Goal: Task Accomplishment & Management: Manage account settings

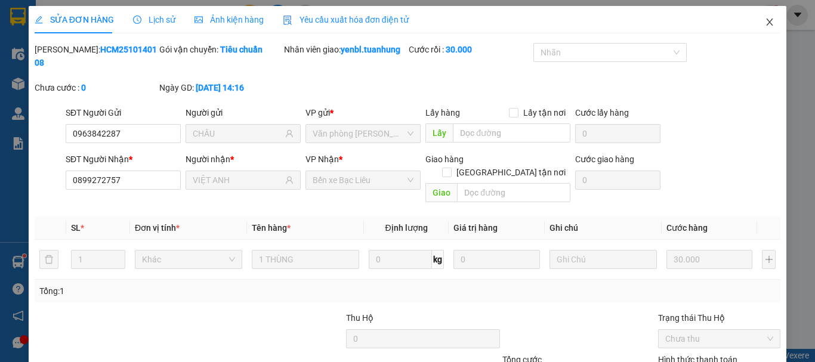
click at [766, 23] on icon "close" at bounding box center [769, 21] width 7 height 7
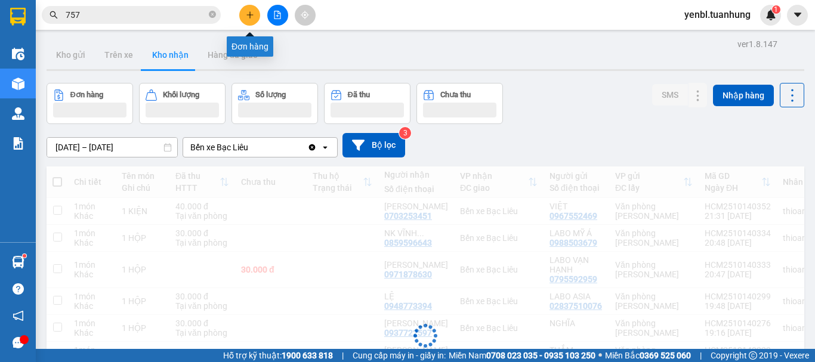
click at [250, 11] on icon "plus" at bounding box center [250, 15] width 8 height 8
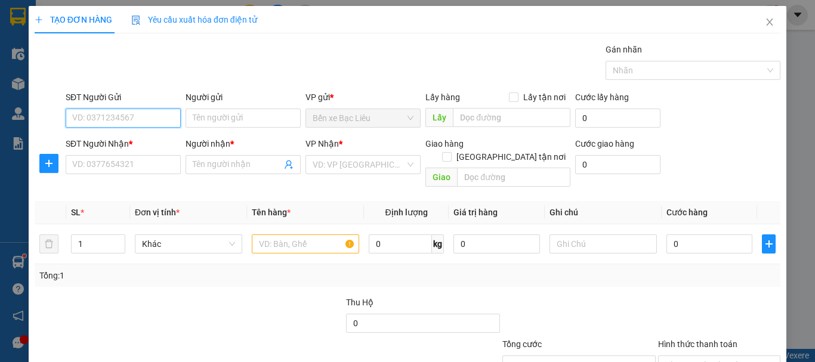
click at [99, 117] on input "SĐT Người Gửi" at bounding box center [123, 118] width 115 height 19
click at [132, 113] on input "0943775511" at bounding box center [123, 118] width 115 height 19
type input "0943775511"
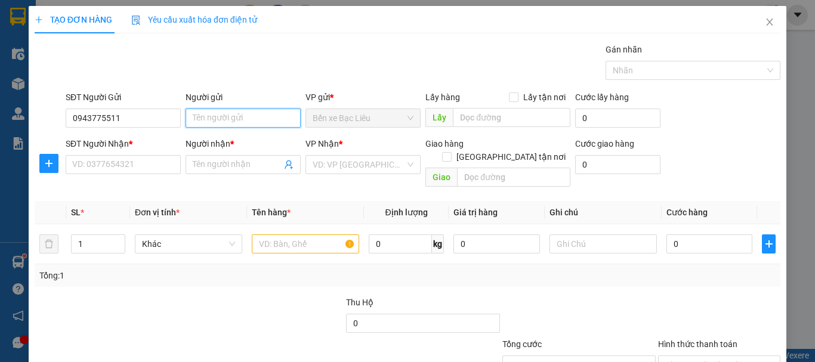
click at [233, 119] on input "Người gửi" at bounding box center [242, 118] width 115 height 19
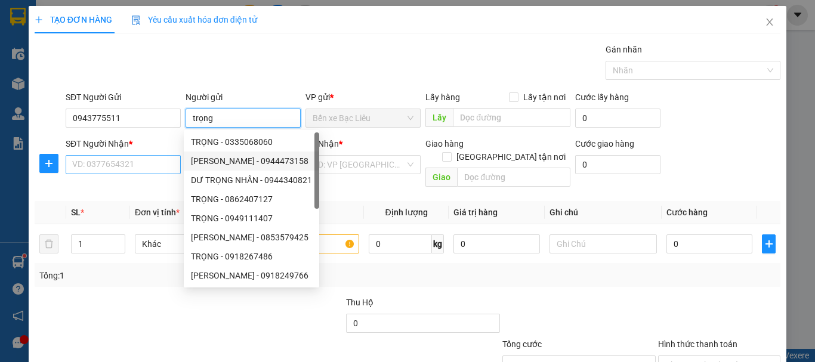
type input "trọng"
click at [158, 163] on input "SĐT Người Nhận *" at bounding box center [123, 164] width 115 height 19
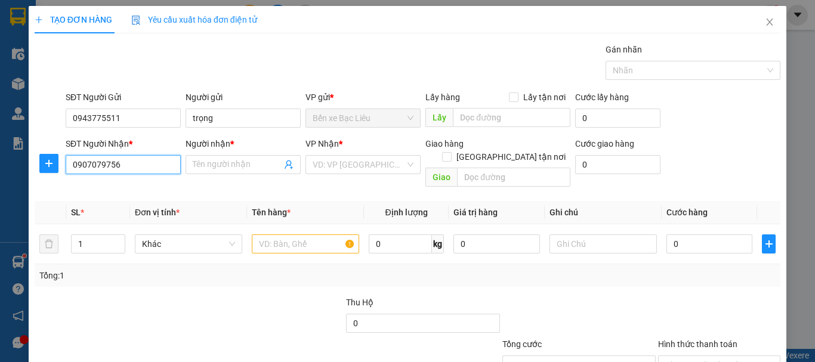
click at [158, 163] on input "0907079756" at bounding box center [123, 164] width 115 height 19
type input "0907079756"
click at [215, 169] on input "Người nhận *" at bounding box center [237, 164] width 89 height 13
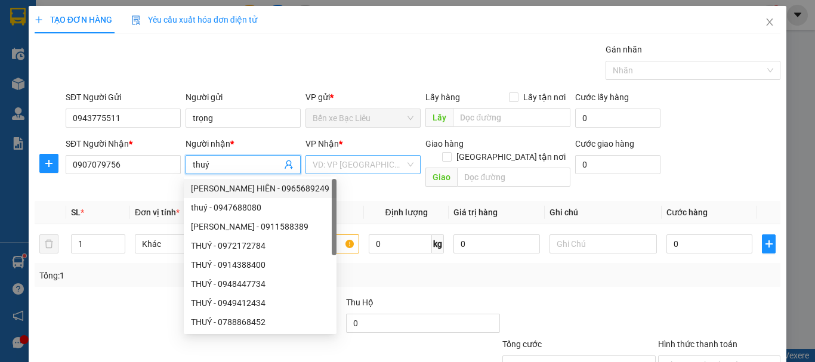
type input "thuý"
click at [370, 163] on input "search" at bounding box center [359, 165] width 92 height 18
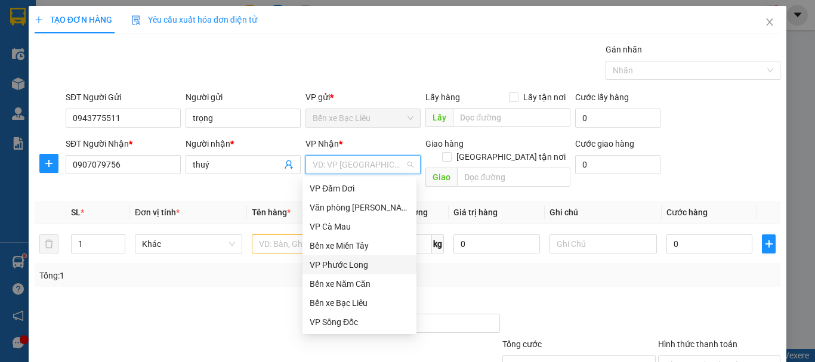
scroll to position [76, 0]
click at [349, 264] on div "VP Cần Thơ" at bounding box center [360, 264] width 100 height 13
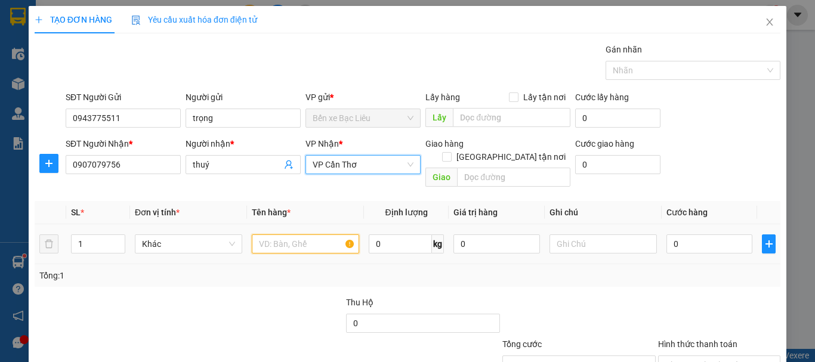
click at [288, 234] on input "text" at bounding box center [305, 243] width 107 height 19
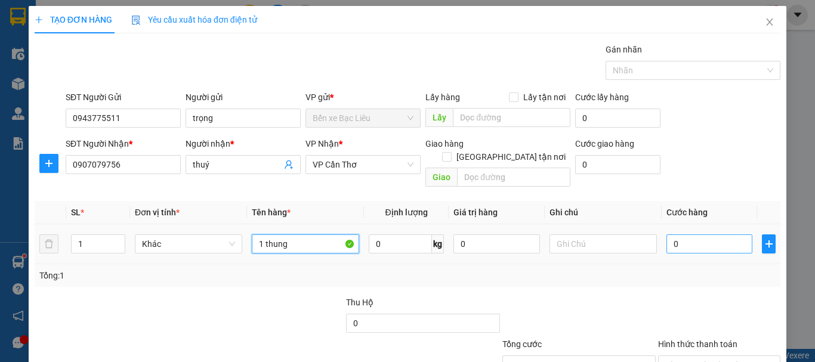
type input "1 thung"
click at [695, 234] on input "0" at bounding box center [709, 243] width 86 height 19
type input "3"
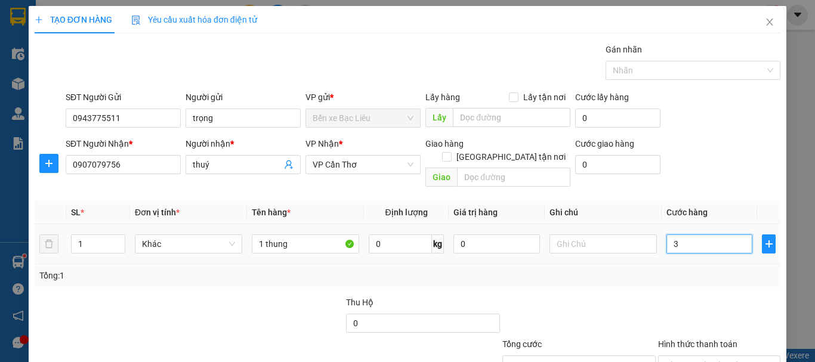
type input "30"
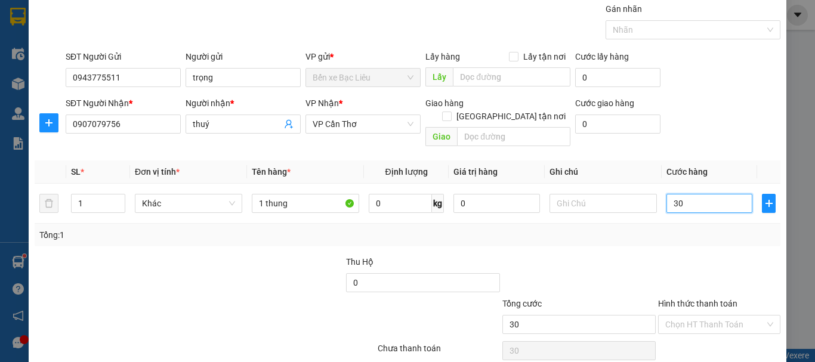
scroll to position [79, 0]
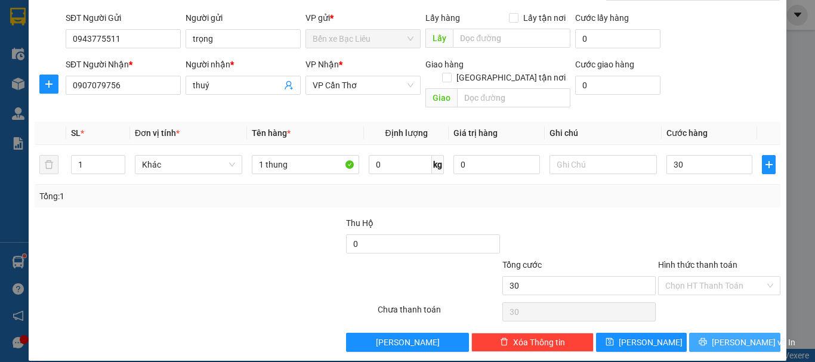
type input "30.000"
click at [724, 336] on span "[PERSON_NAME] và In" at bounding box center [753, 342] width 83 height 13
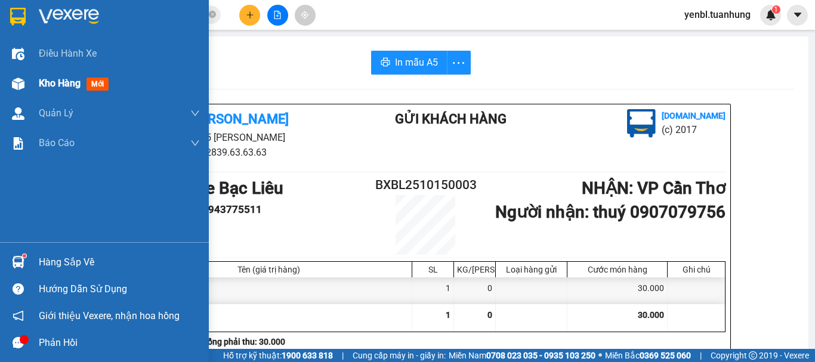
click at [42, 85] on span "Kho hàng" at bounding box center [60, 83] width 42 height 11
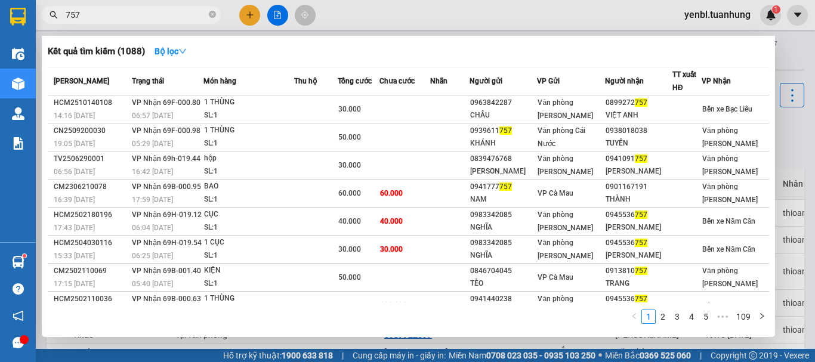
click at [156, 7] on span "757" at bounding box center [131, 15] width 179 height 18
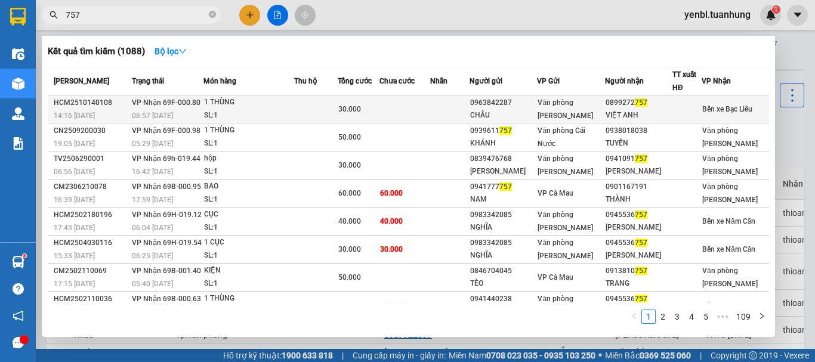
click at [604, 110] on div "Văn phòng [PERSON_NAME]" at bounding box center [570, 109] width 66 height 26
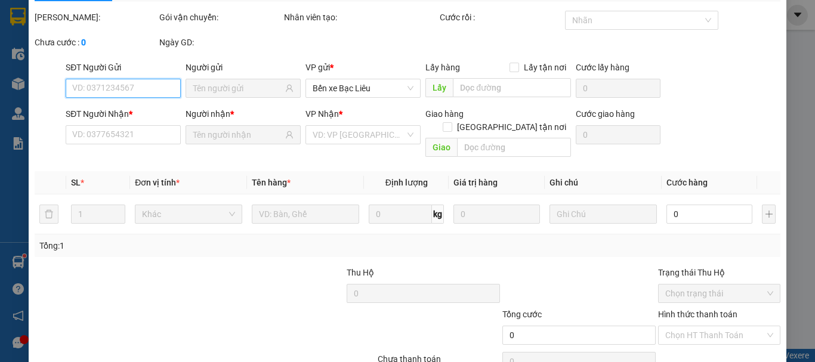
type input "0963842287"
type input "CHÂU"
type input "0899272757"
type input "VIỆT ANH"
type input "30.000"
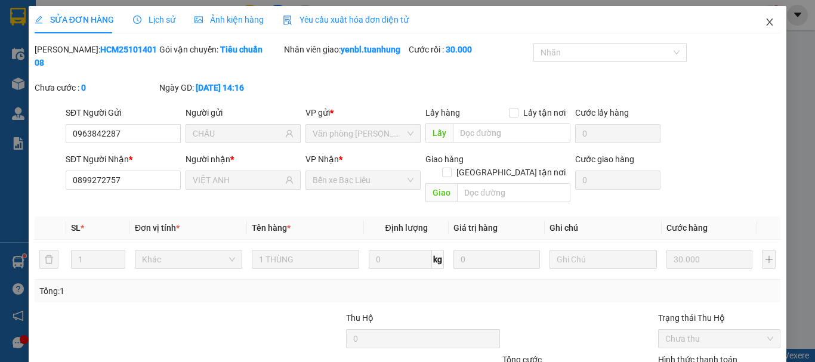
click at [765, 21] on icon "close" at bounding box center [770, 22] width 10 height 10
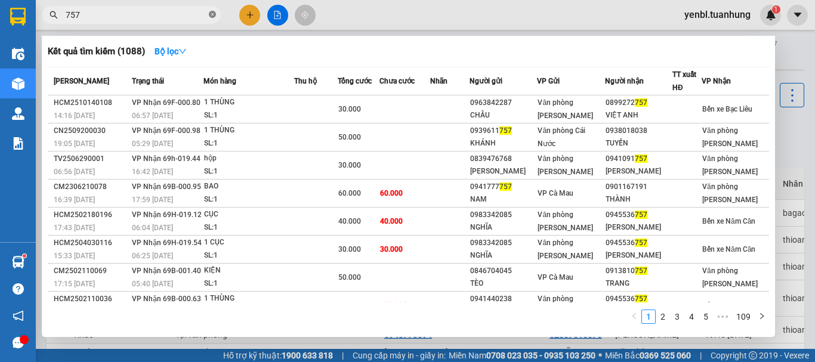
click at [214, 17] on icon "close-circle" at bounding box center [212, 14] width 7 height 7
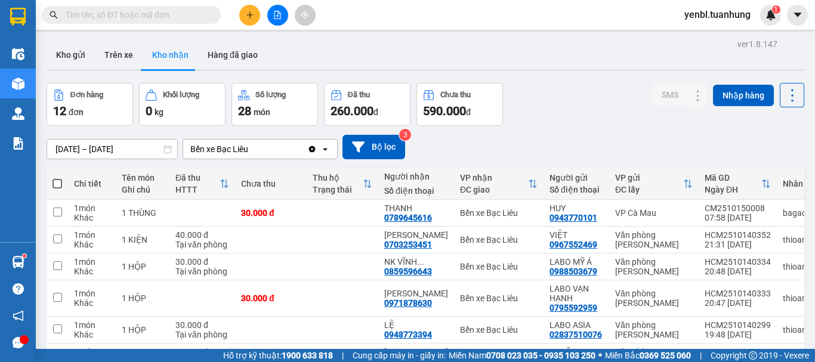
click at [191, 13] on input "text" at bounding box center [136, 14] width 141 height 13
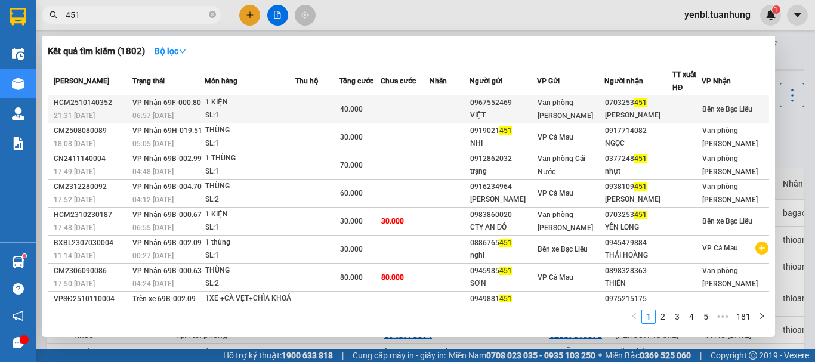
type input "451"
click at [648, 110] on div "DƯƠNG KHA" at bounding box center [638, 115] width 66 height 13
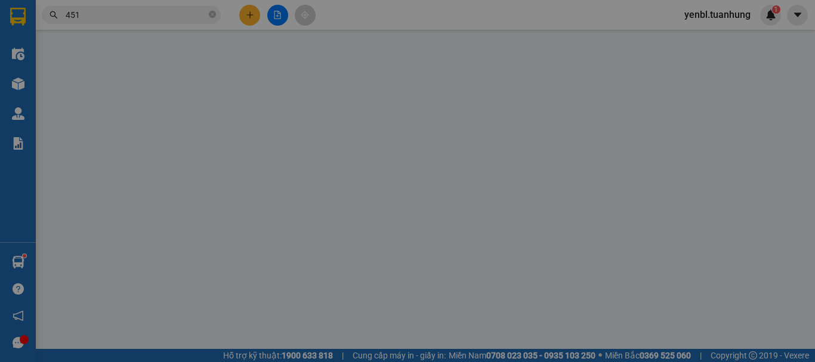
type input "0967552469"
type input "VIỆT"
type input "0703253451"
type input "DƯƠNG KHA"
type input "40.000"
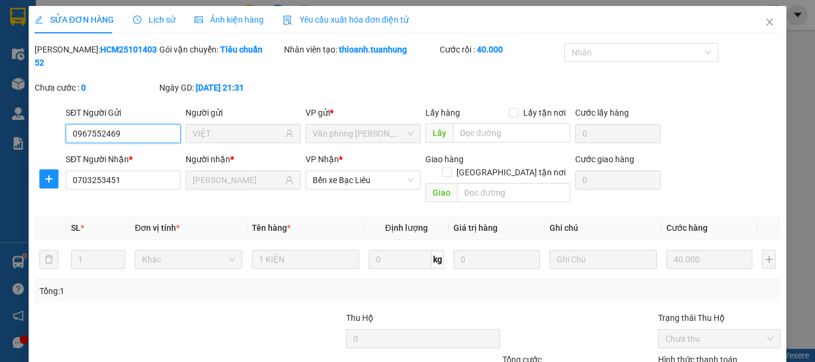
scroll to position [61, 0]
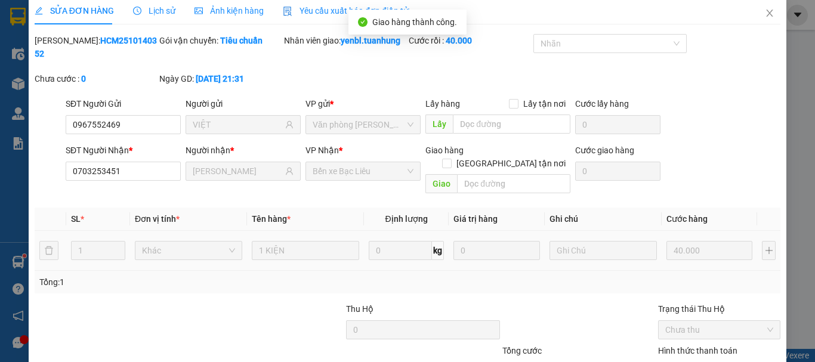
scroll to position [2, 0]
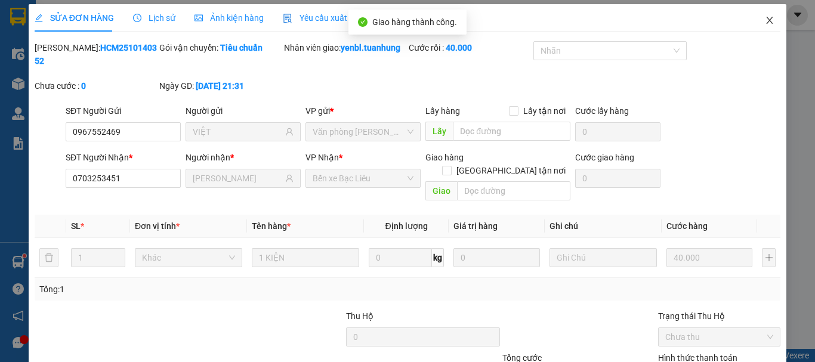
click at [765, 20] on icon "close" at bounding box center [770, 21] width 10 height 10
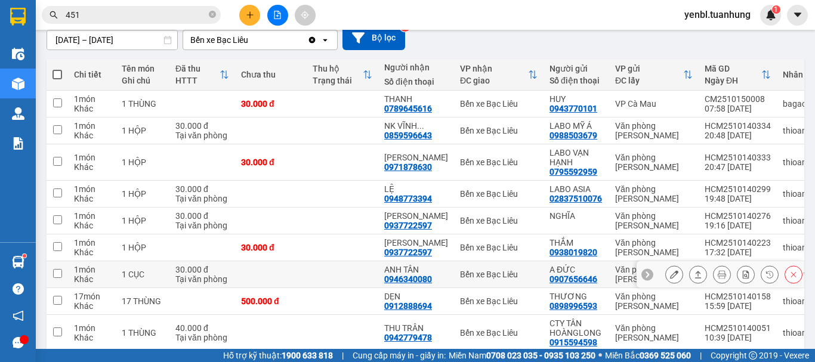
scroll to position [179, 0]
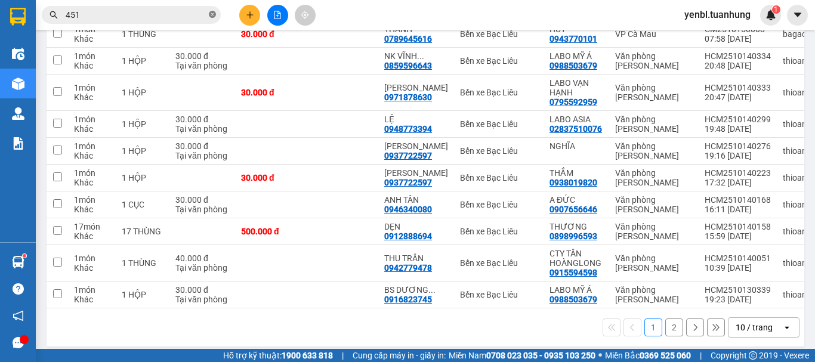
click at [212, 16] on icon "close-circle" at bounding box center [212, 14] width 7 height 7
click at [188, 13] on input "text" at bounding box center [136, 14] width 141 height 13
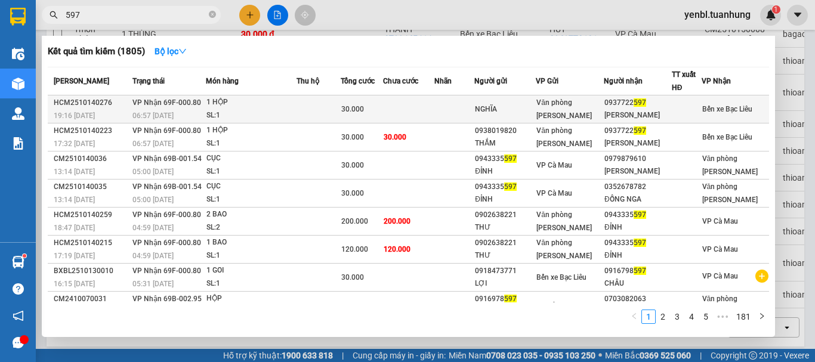
type input "597"
click at [669, 110] on div "TẤN PHÁT" at bounding box center [637, 115] width 67 height 13
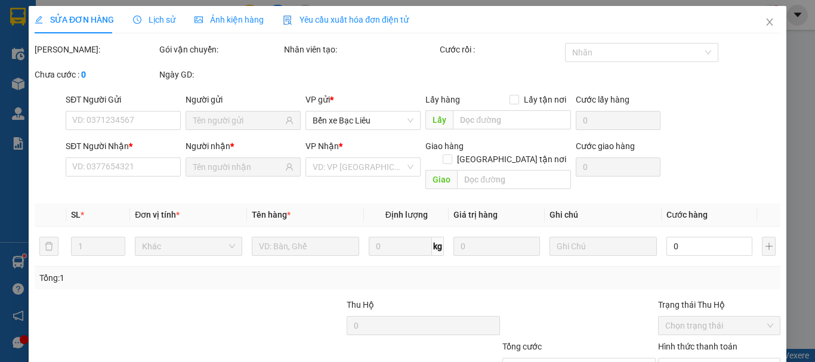
type input "NGHĨA"
type input "0937722597"
type input "TẤN PHÁT"
type input "30.000"
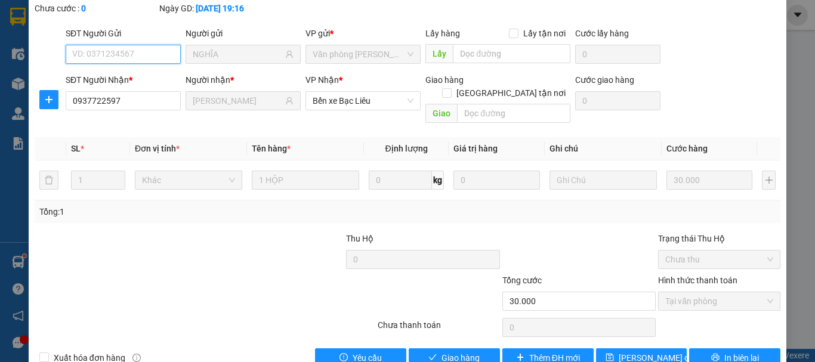
scroll to position [82, 0]
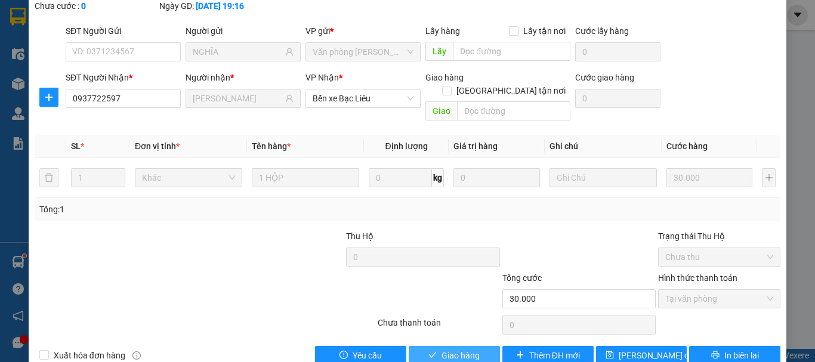
click at [459, 349] on span "Giao hàng" at bounding box center [460, 355] width 38 height 13
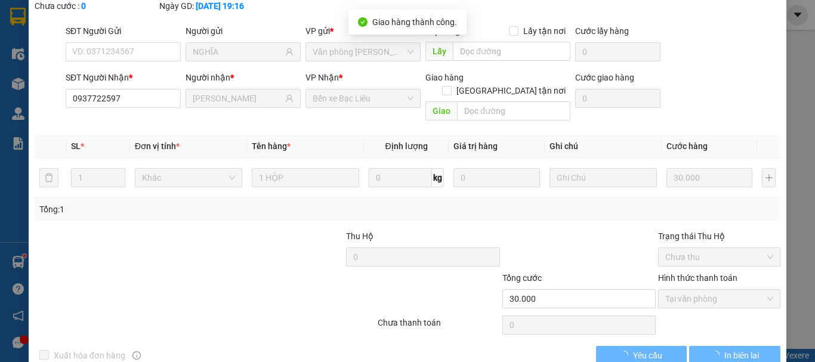
scroll to position [0, 0]
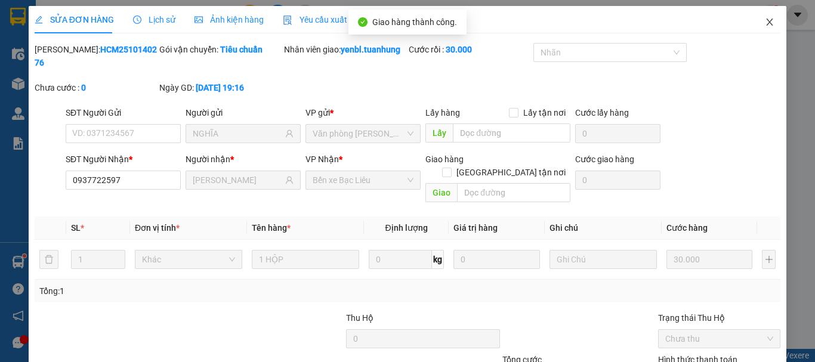
click at [766, 25] on icon "close" at bounding box center [769, 21] width 7 height 7
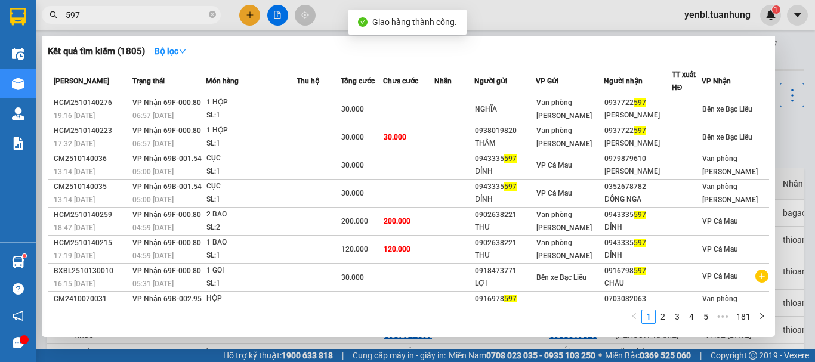
click at [131, 16] on input "597" at bounding box center [136, 14] width 141 height 13
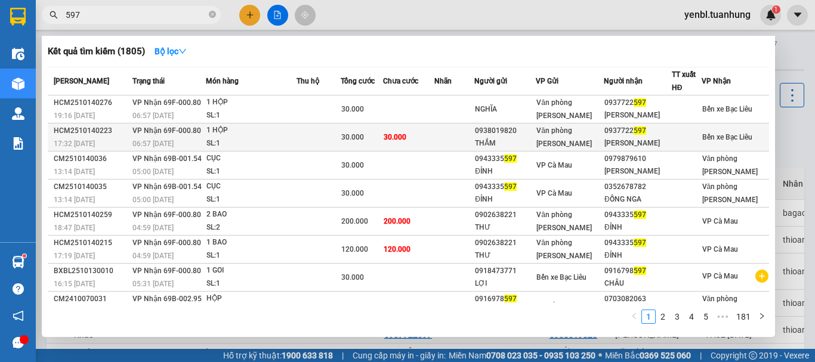
click at [632, 138] on div "TẤN PHÁT" at bounding box center [637, 143] width 67 height 13
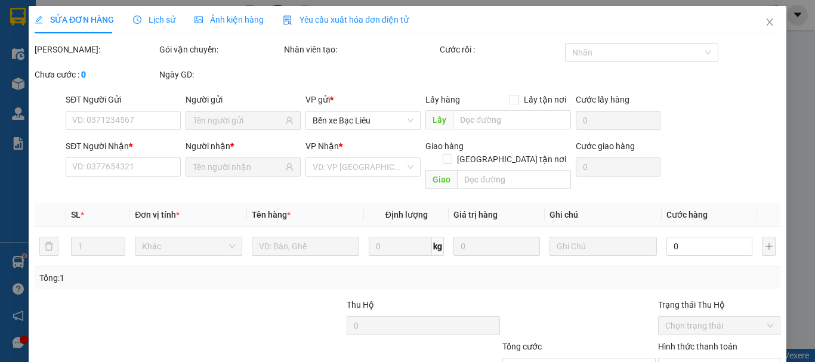
type input "0938019820"
type input "THẮM"
type input "0937722597"
type input "TẤN PHÁT"
type input "30.000"
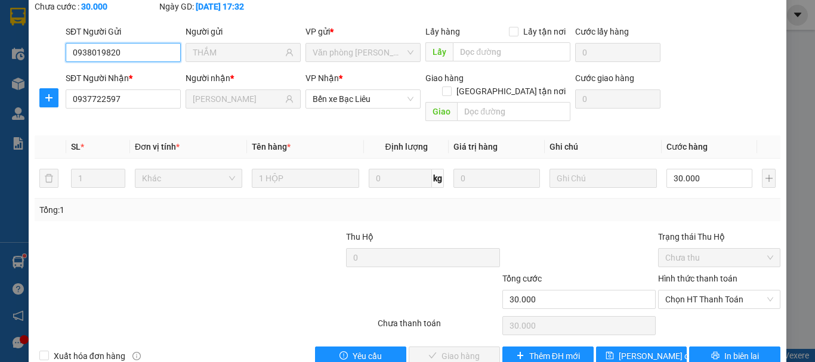
scroll to position [82, 0]
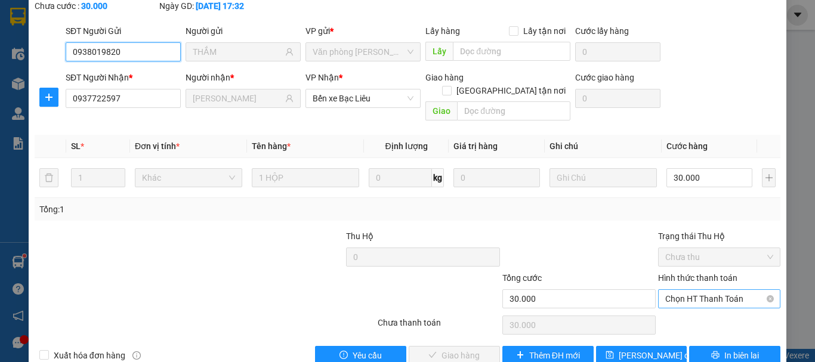
click at [702, 290] on span "Chọn HT Thanh Toán" at bounding box center [719, 299] width 108 height 18
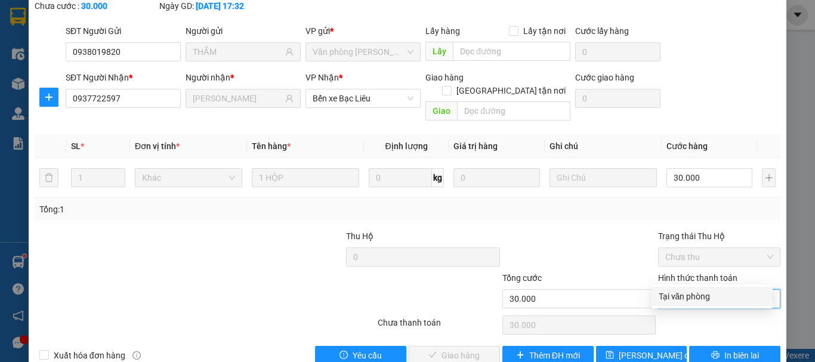
click at [693, 298] on div "Tại văn phòng" at bounding box center [711, 296] width 107 height 13
type input "0"
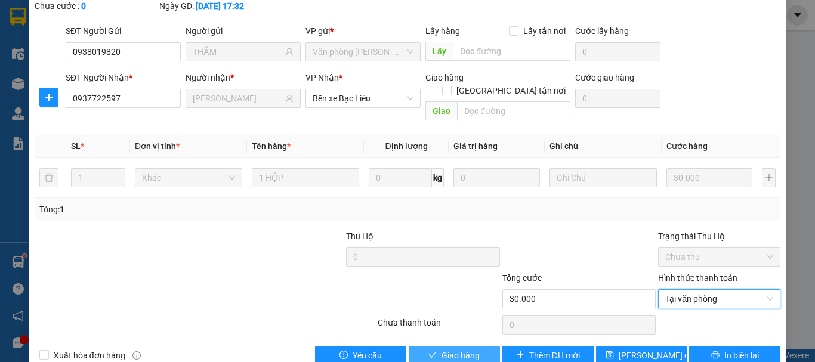
click at [451, 349] on span "Giao hàng" at bounding box center [460, 355] width 38 height 13
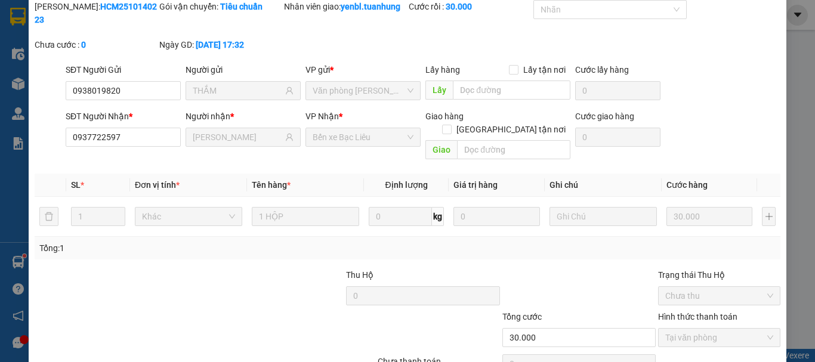
scroll to position [22, 0]
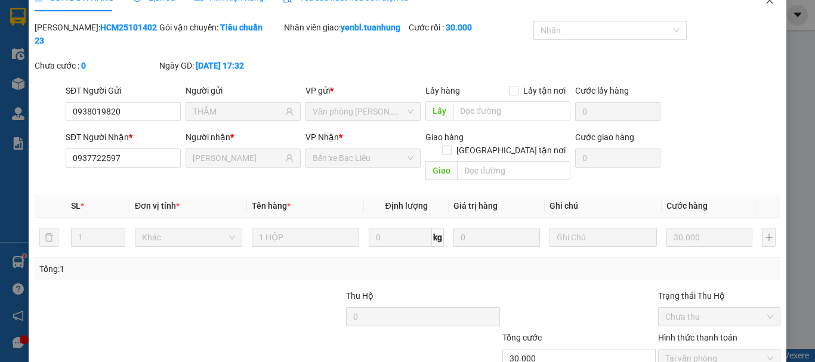
click at [765, 4] on icon "close" at bounding box center [770, 0] width 10 height 10
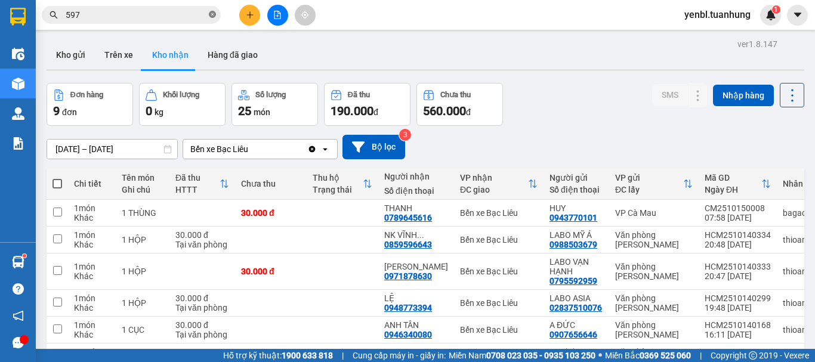
click at [210, 15] on icon "close-circle" at bounding box center [212, 14] width 7 height 7
click at [156, 2] on div "Kết quả tìm kiếm ( 1805 ) Bộ lọc Mã ĐH Trạng thái Món hàng Thu hộ Tổng cước Chư…" at bounding box center [407, 15] width 815 height 30
click at [153, 15] on input "text" at bounding box center [136, 14] width 141 height 13
click at [152, 18] on input "text" at bounding box center [136, 14] width 141 height 13
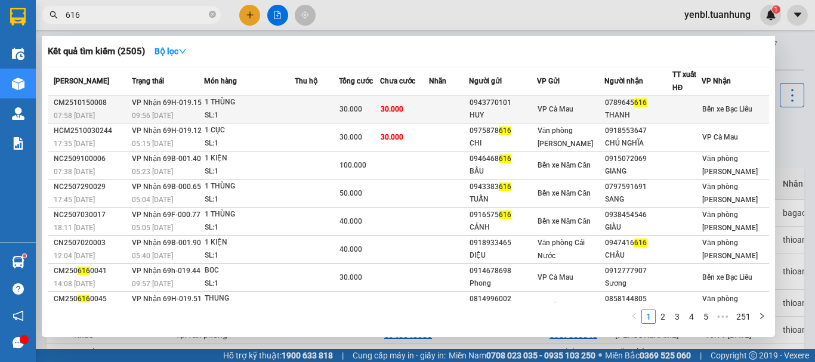
type input "616"
click at [671, 109] on div "0789645 616" at bounding box center [638, 103] width 66 height 13
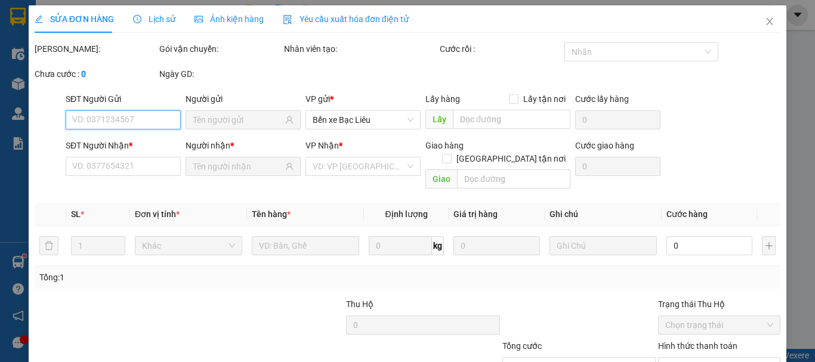
type input "0943770101"
type input "HUY"
type input "0789645616"
type input "THANH"
type input "30.000"
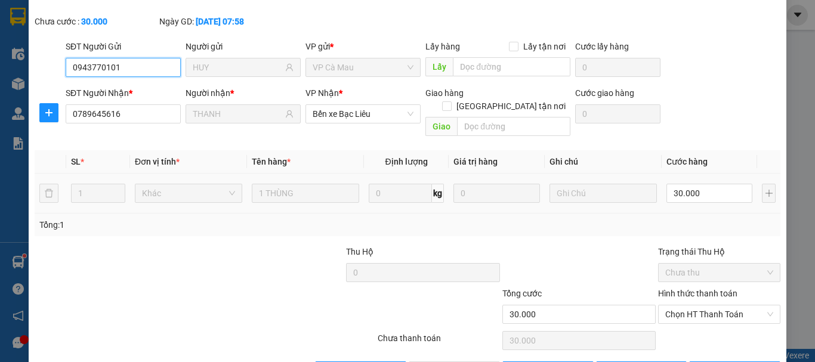
scroll to position [95, 0]
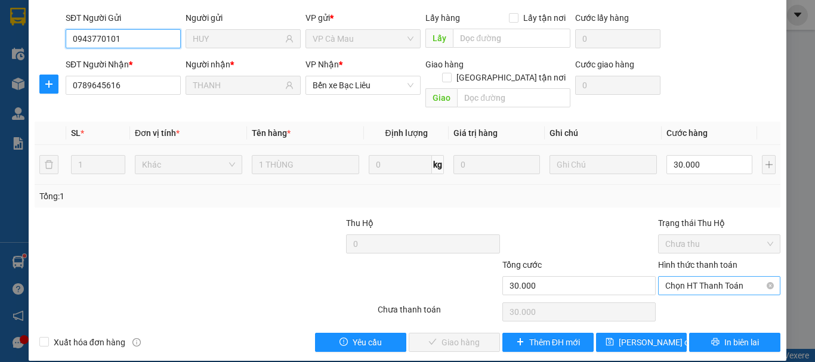
click at [685, 277] on span "Chọn HT Thanh Toán" at bounding box center [719, 286] width 108 height 18
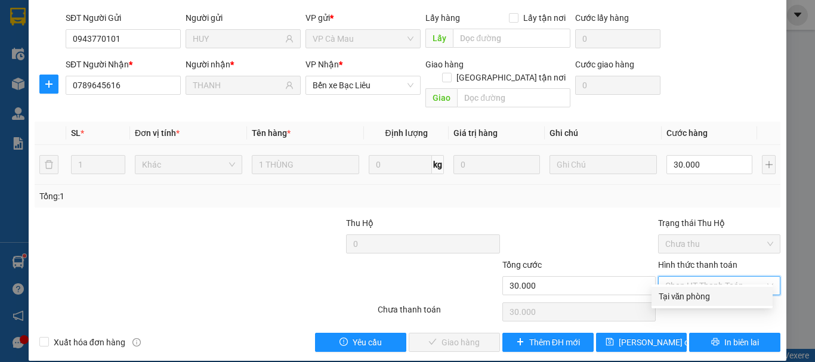
click at [681, 291] on div "Tại văn phòng" at bounding box center [711, 296] width 107 height 13
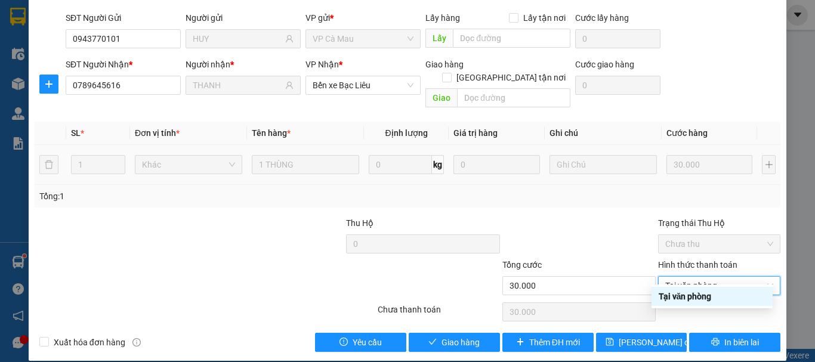
type input "0"
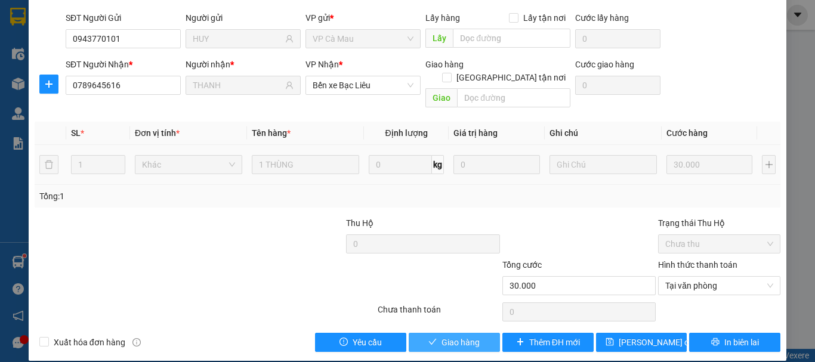
click at [472, 336] on button "Giao hàng" at bounding box center [454, 342] width 91 height 19
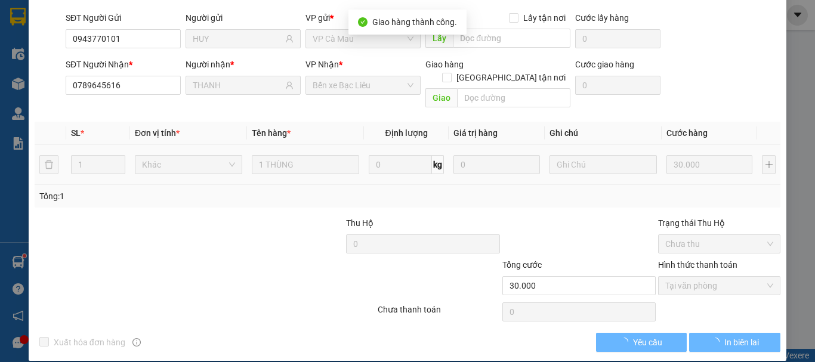
scroll to position [0, 0]
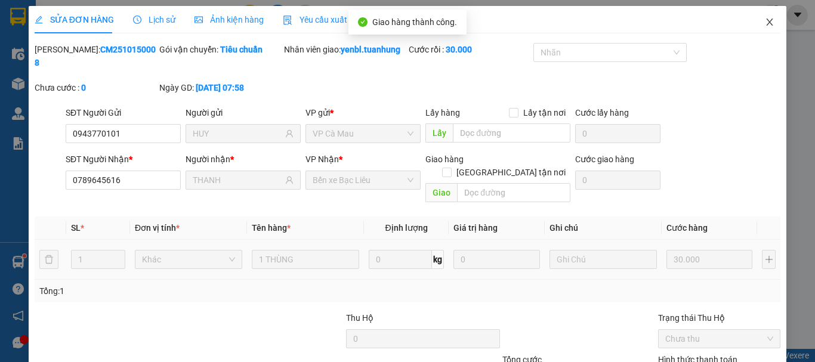
click at [765, 23] on icon "close" at bounding box center [770, 22] width 10 height 10
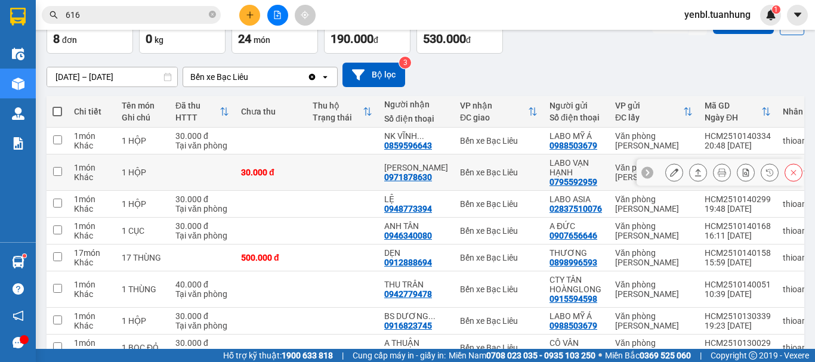
scroll to position [119, 0]
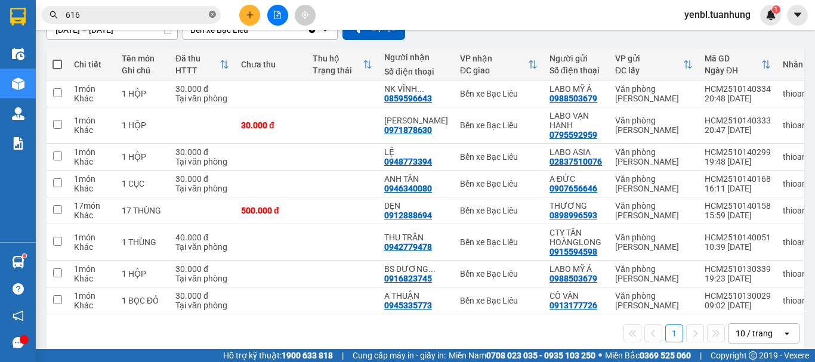
click at [212, 17] on icon "close-circle" at bounding box center [212, 14] width 7 height 7
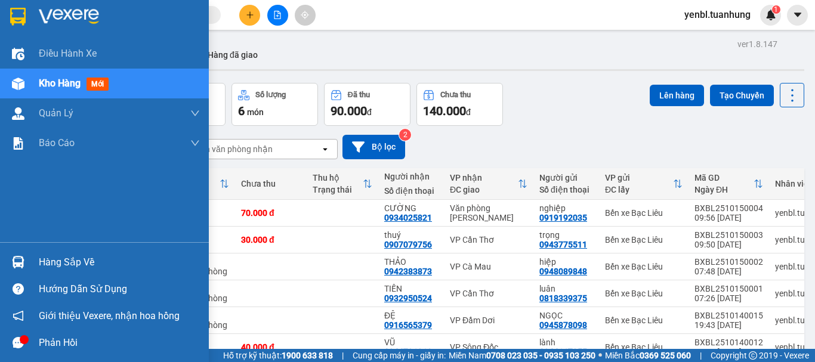
click at [64, 264] on div "Hàng sắp về" at bounding box center [119, 262] width 161 height 18
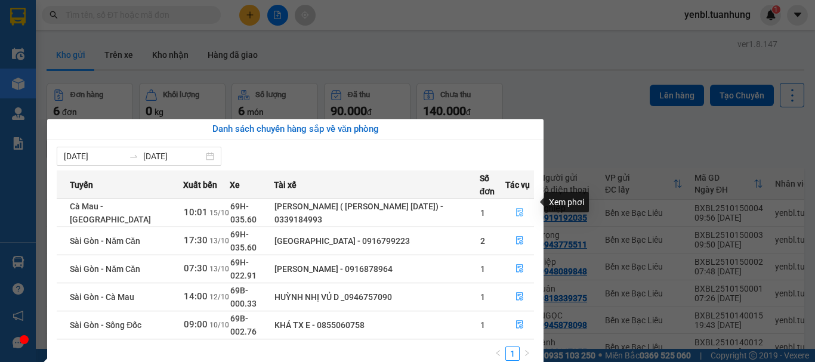
click at [518, 209] on icon "file-done" at bounding box center [519, 213] width 7 height 8
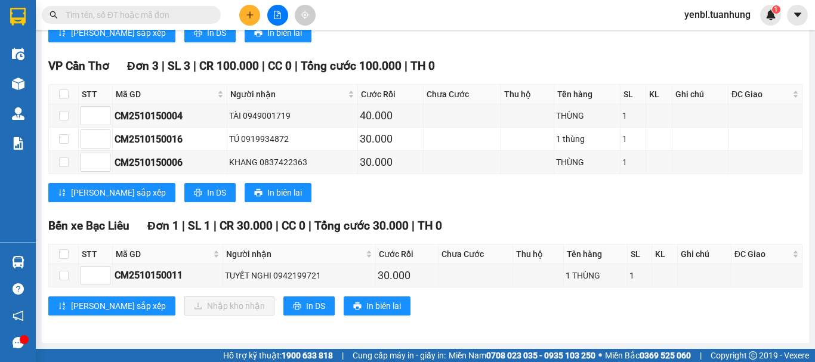
scroll to position [478, 0]
click at [244, 8] on button at bounding box center [249, 15] width 21 height 21
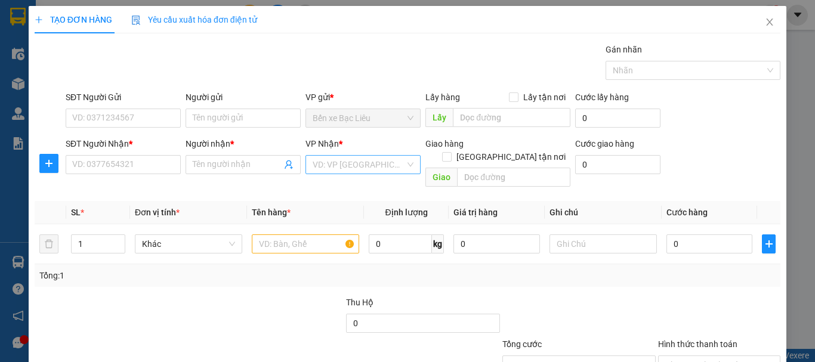
click at [341, 172] on input "search" at bounding box center [359, 165] width 92 height 18
type input "1 thung"
click at [362, 166] on input "1 thung" at bounding box center [359, 165] width 92 height 18
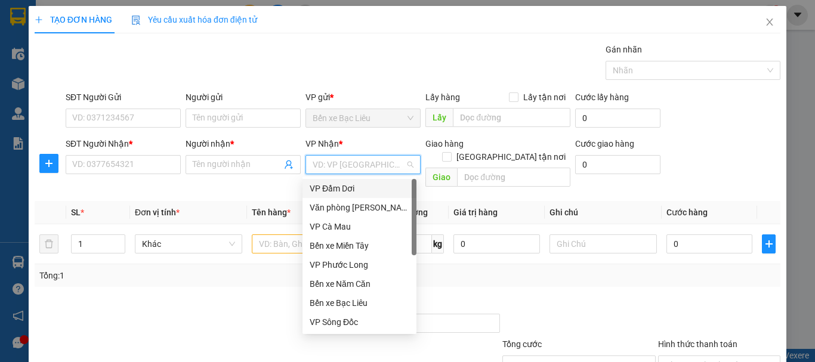
click at [404, 161] on div "VD: VP [GEOGRAPHIC_DATA]" at bounding box center [362, 164] width 115 height 19
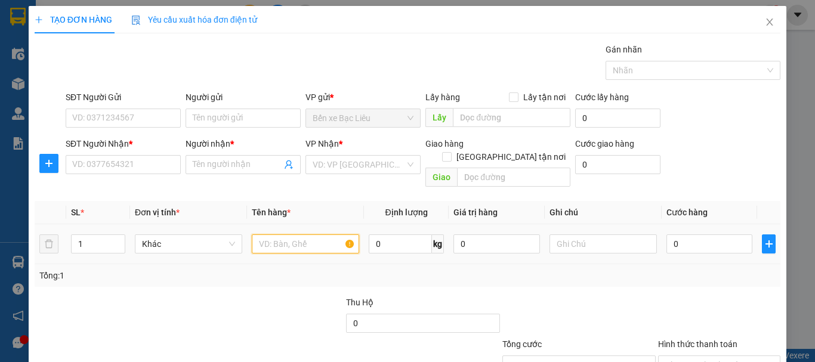
click at [268, 234] on input "text" at bounding box center [305, 243] width 107 height 19
type input "1 thung"
click at [385, 152] on div "VP Nhận *" at bounding box center [362, 146] width 115 height 18
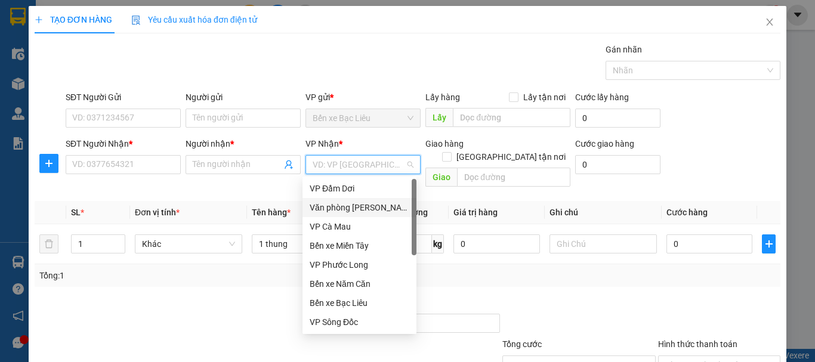
click at [382, 159] on input "search" at bounding box center [359, 165] width 92 height 18
click at [368, 202] on div "Văn phòng [PERSON_NAME]" at bounding box center [360, 207] width 100 height 13
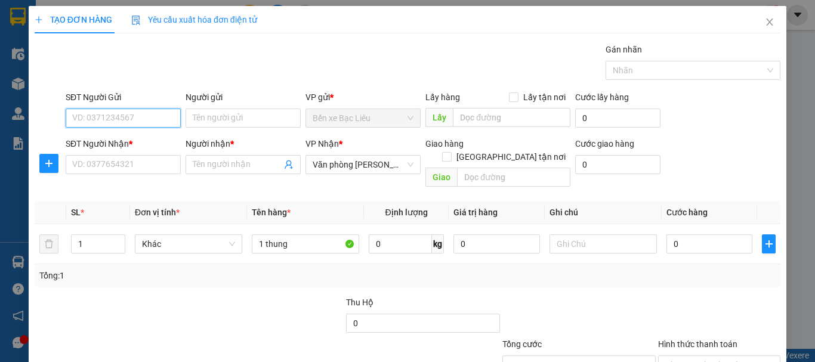
click at [135, 116] on input "SĐT Người Gửi" at bounding box center [123, 118] width 115 height 19
type input "0948872909"
click at [117, 138] on div "0948872909 - LỚN" at bounding box center [122, 141] width 100 height 13
type input "LỚN"
type input "0948872909"
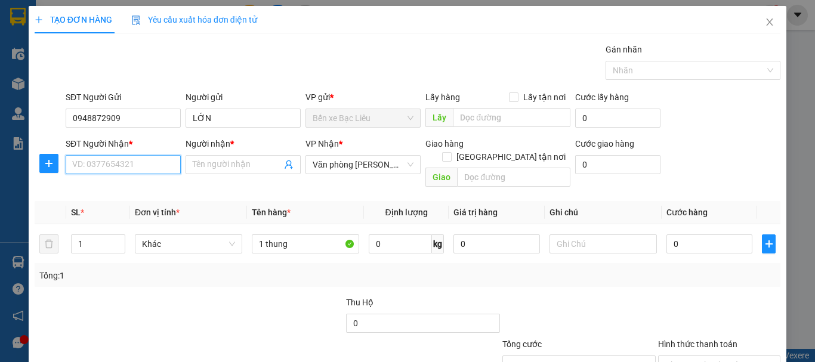
click at [110, 157] on input "SĐT Người Nhận *" at bounding box center [123, 164] width 115 height 19
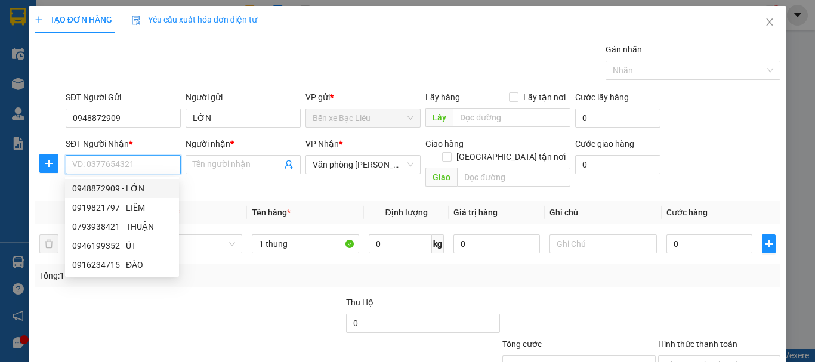
click at [109, 184] on div "0948872909 - LỚN" at bounding box center [122, 188] width 100 height 13
type input "0948872909"
type input "LỚN"
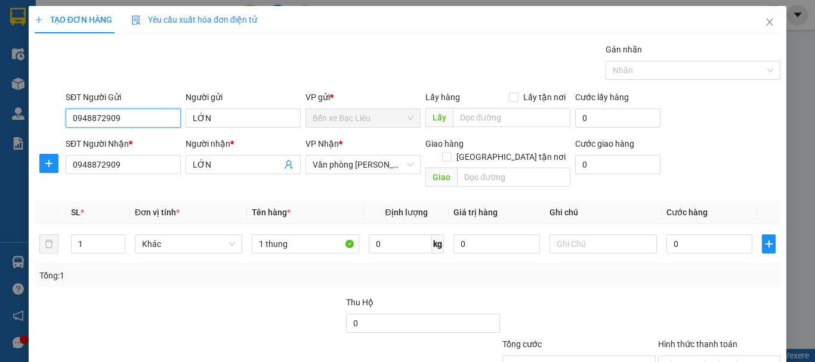
click at [141, 122] on input "0948872909" at bounding box center [123, 118] width 115 height 19
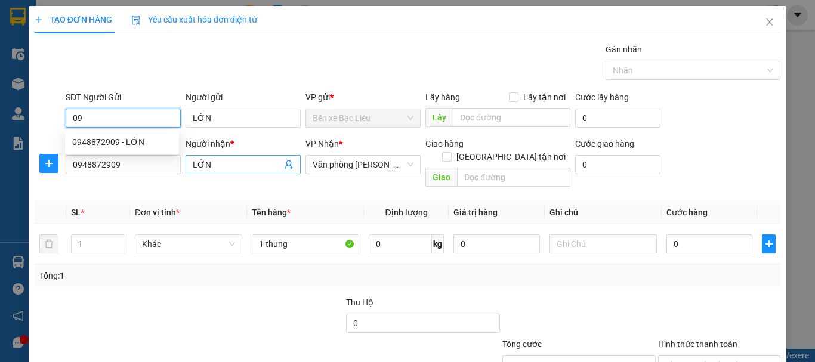
type input "0"
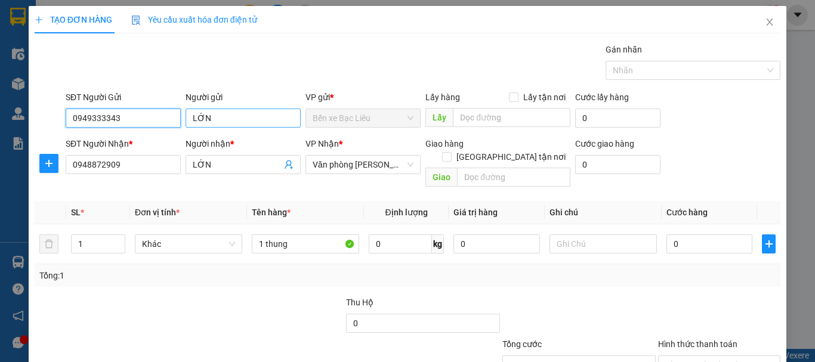
type input "0949333343"
click at [230, 116] on input "LỚN" at bounding box center [242, 118] width 115 height 19
type input "L"
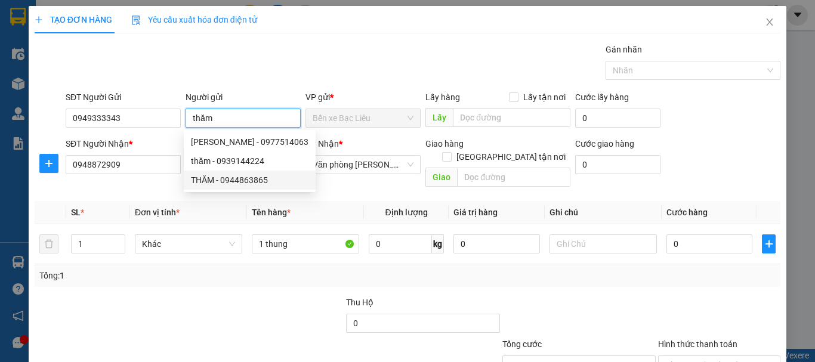
type input "thăm"
click at [97, 206] on div "SL *" at bounding box center [98, 212] width 54 height 13
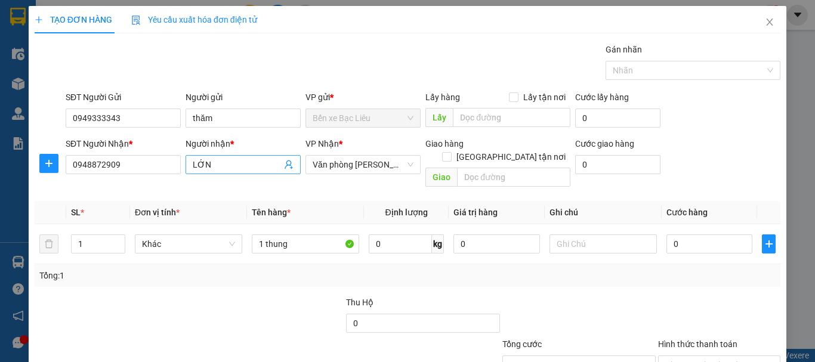
click at [218, 166] on input "LỚN" at bounding box center [237, 164] width 89 height 13
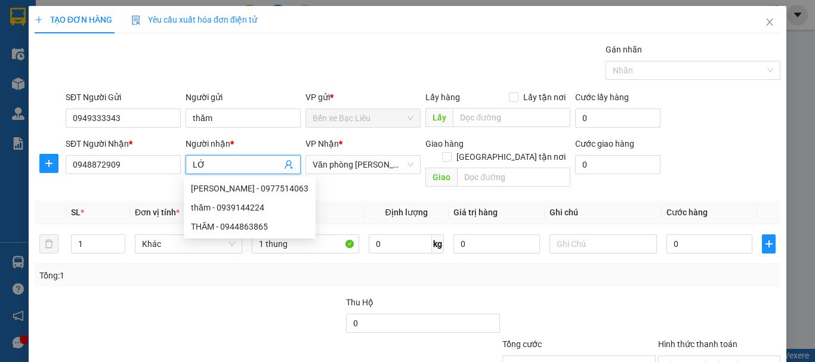
type input "L"
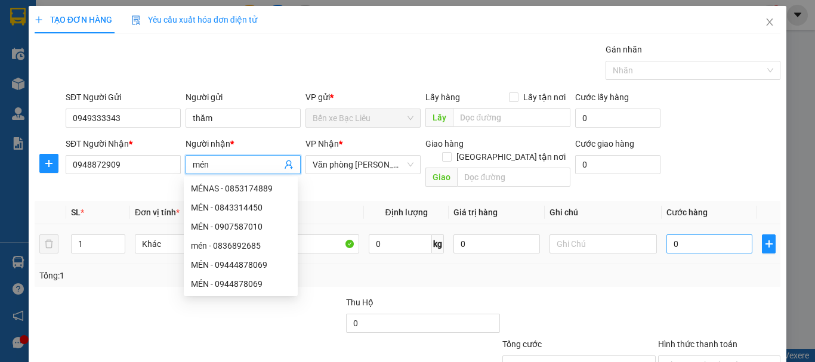
type input "mén"
click at [706, 234] on input "0" at bounding box center [709, 243] width 86 height 19
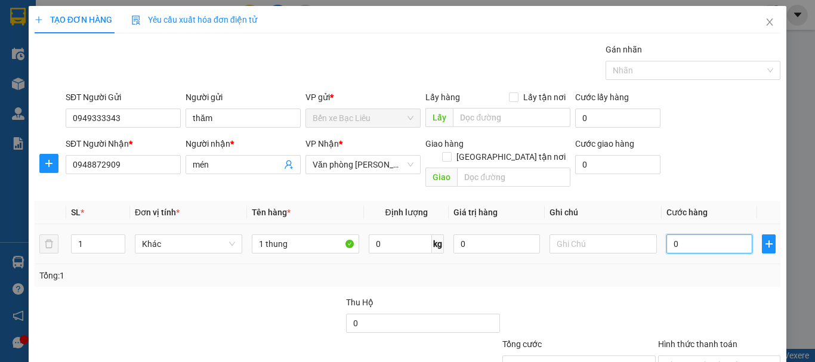
type input "3"
type input "30"
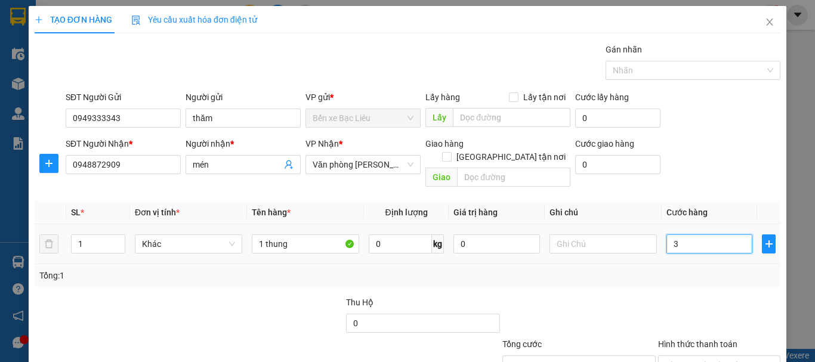
type input "30"
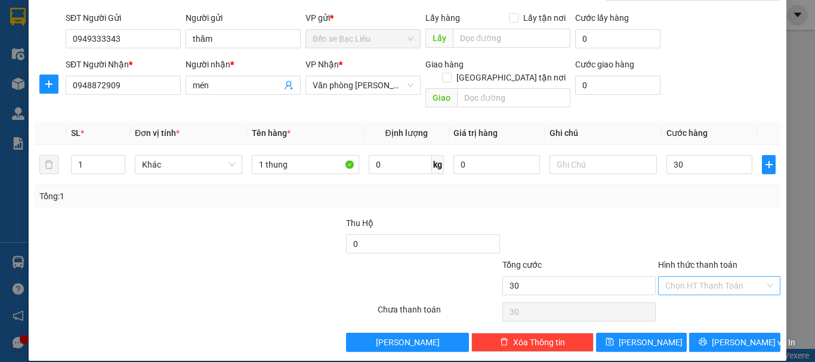
type input "30.000"
click at [718, 277] on input "Hình thức thanh toán" at bounding box center [715, 286] width 100 height 18
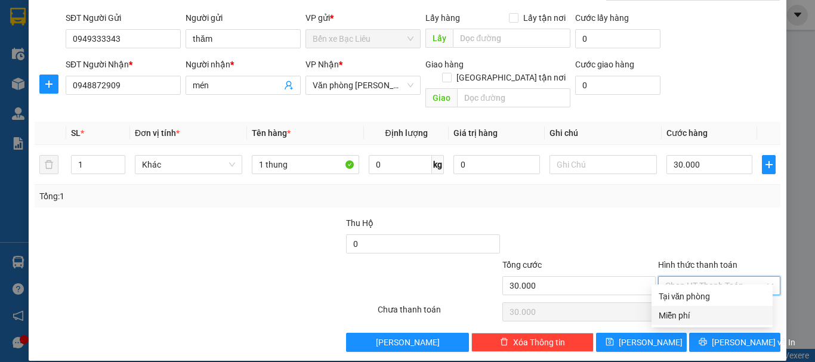
click at [704, 307] on div "Miễn phí" at bounding box center [711, 315] width 121 height 19
type input "0"
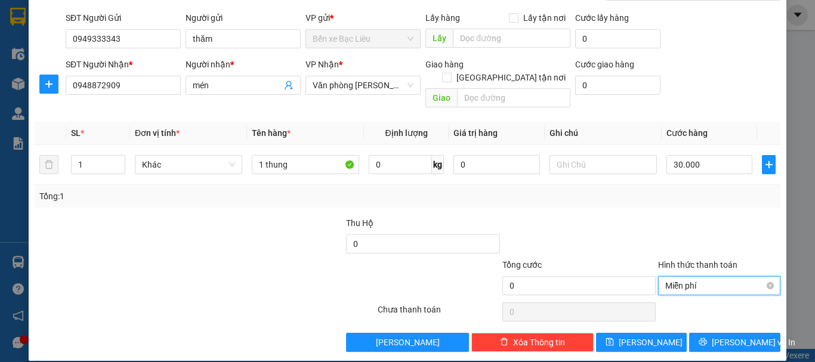
click at [710, 277] on span "Miễn phí" at bounding box center [719, 286] width 108 height 18
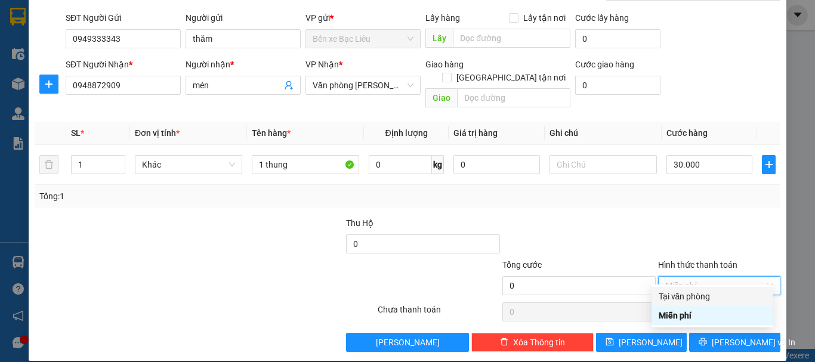
click at [702, 292] on div "Tại văn phòng" at bounding box center [711, 296] width 107 height 13
type input "30.000"
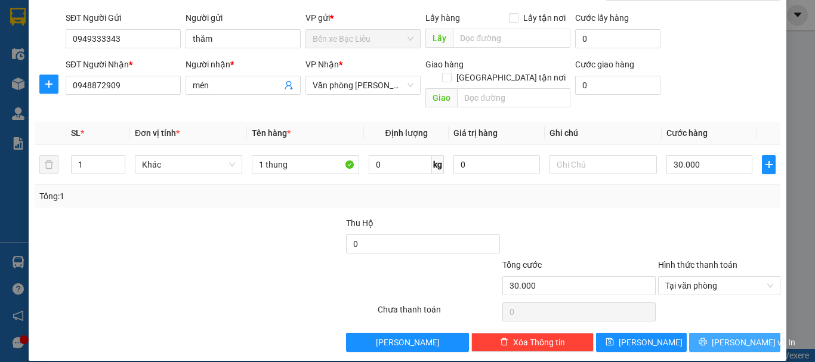
click at [703, 338] on icon "printer" at bounding box center [702, 342] width 8 height 8
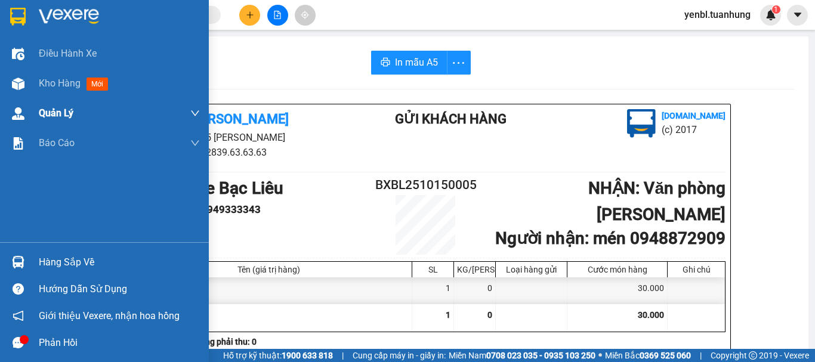
drag, startPoint x: 49, startPoint y: 77, endPoint x: 74, endPoint y: 110, distance: 41.3
click at [50, 76] on div "Kho hàng mới" at bounding box center [76, 83] width 74 height 15
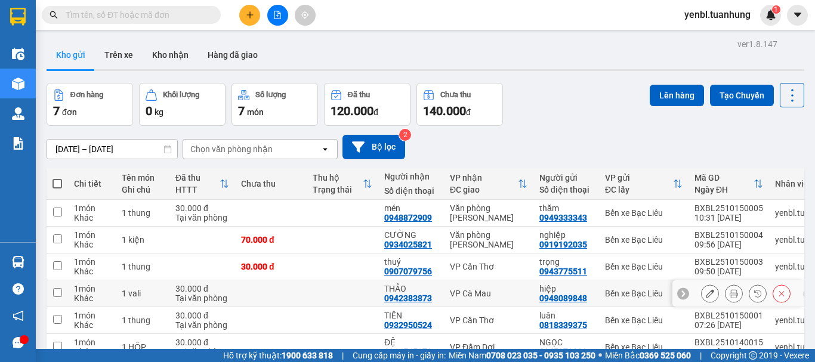
scroll to position [92, 0]
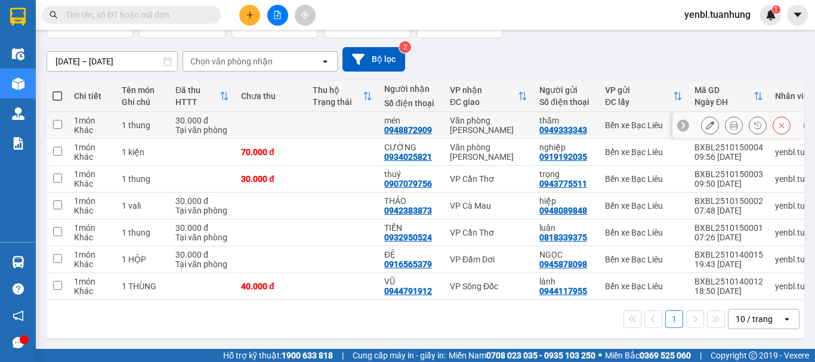
click at [61, 120] on input "checkbox" at bounding box center [57, 124] width 9 height 9
checkbox input "true"
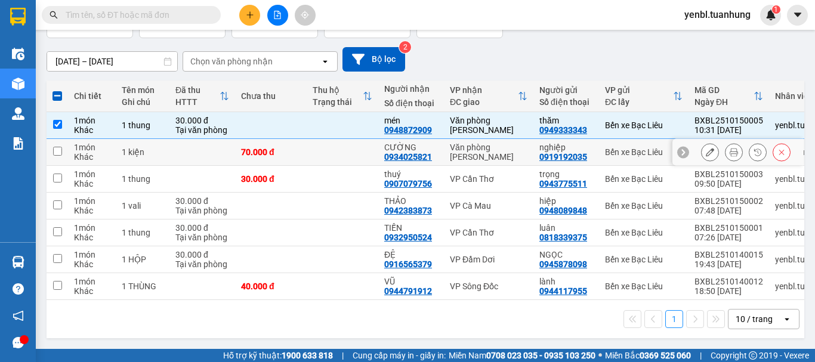
click at [55, 147] on input "checkbox" at bounding box center [57, 151] width 9 height 9
checkbox input "true"
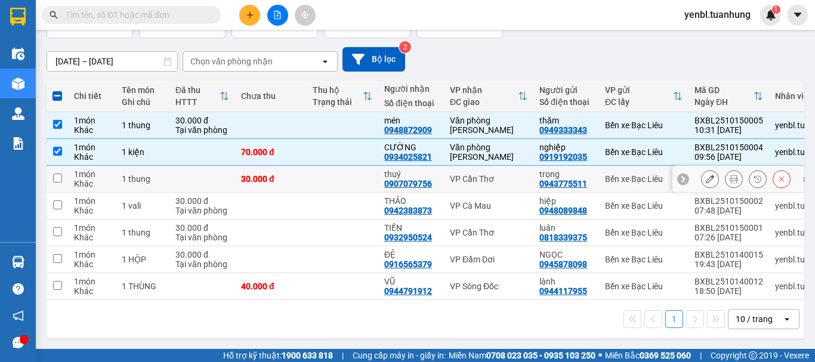
click at [60, 176] on input "checkbox" at bounding box center [57, 178] width 9 height 9
checkbox input "true"
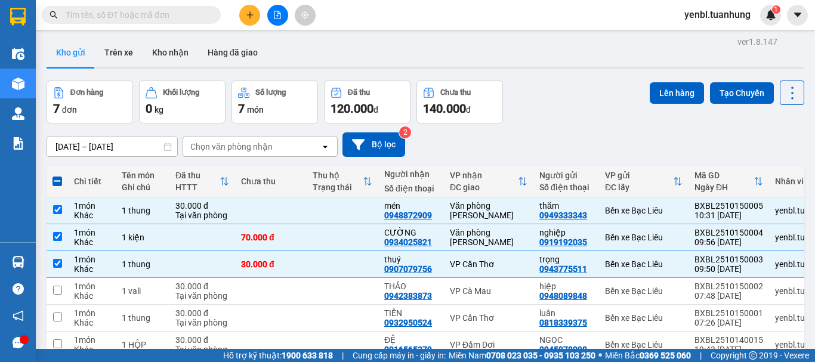
scroll to position [0, 0]
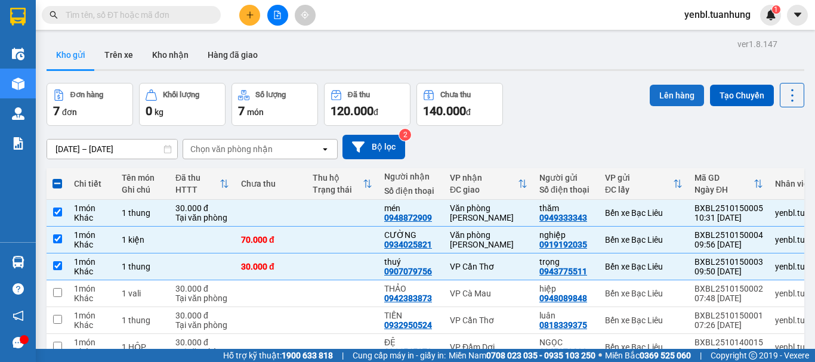
click at [667, 98] on button "Lên hàng" at bounding box center [677, 95] width 54 height 21
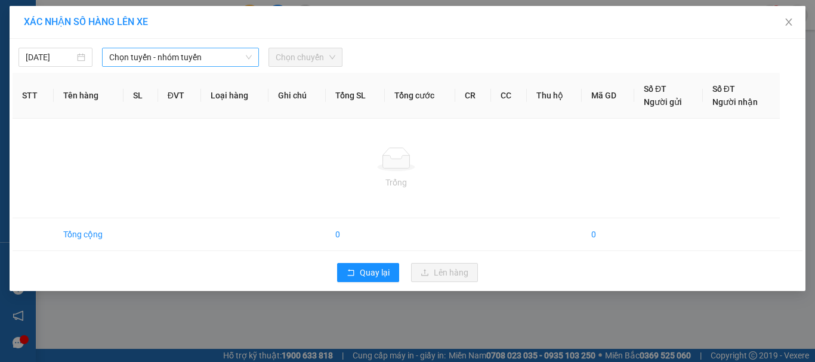
click at [159, 58] on span "Chọn tuyến - nhóm tuyến" at bounding box center [180, 57] width 143 height 18
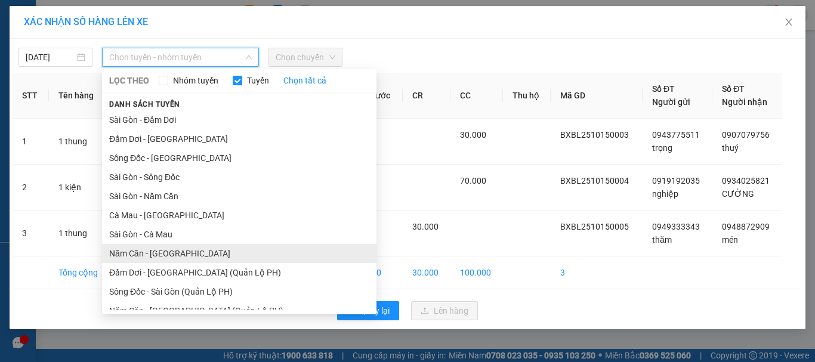
drag, startPoint x: 150, startPoint y: 255, endPoint x: 270, endPoint y: 103, distance: 193.6
click at [150, 254] on li "Năm Căn - [GEOGRAPHIC_DATA]" at bounding box center [239, 253] width 274 height 19
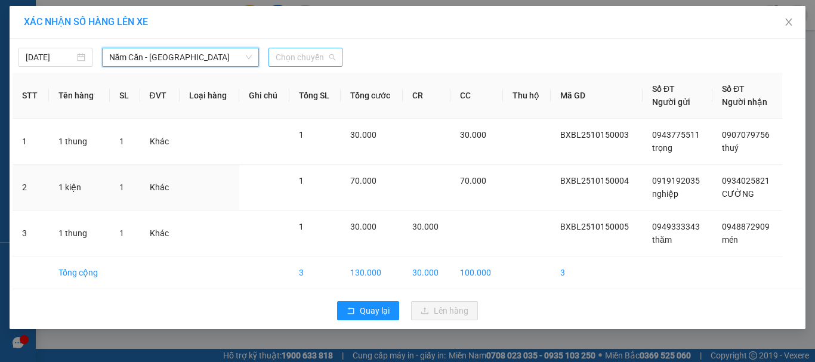
click at [314, 58] on span "Chọn chuyến" at bounding box center [306, 57] width 60 height 18
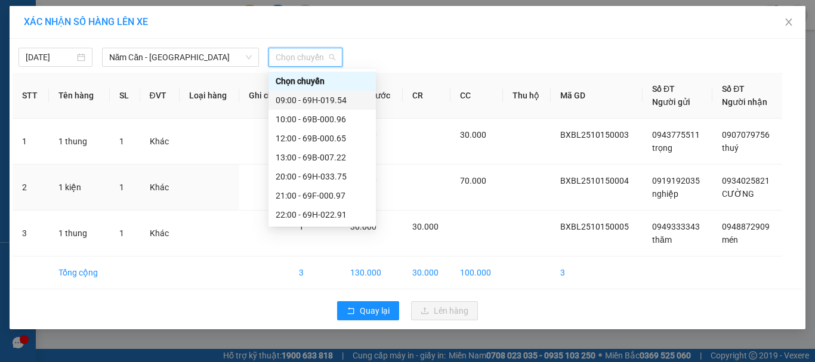
click at [337, 96] on div "09:00 - 69H-019.54" at bounding box center [322, 100] width 93 height 13
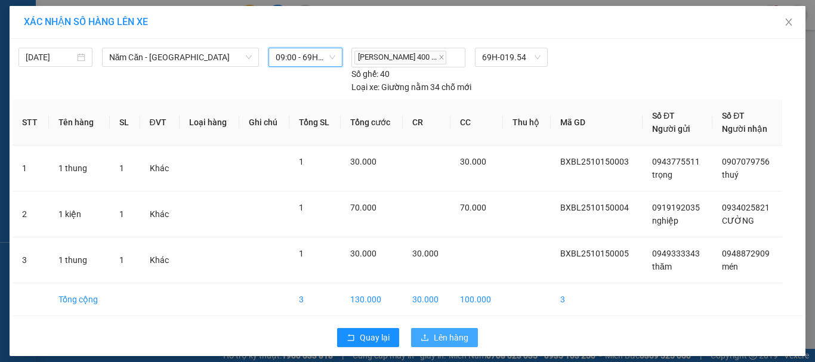
click at [452, 344] on button "Lên hàng" at bounding box center [444, 337] width 67 height 19
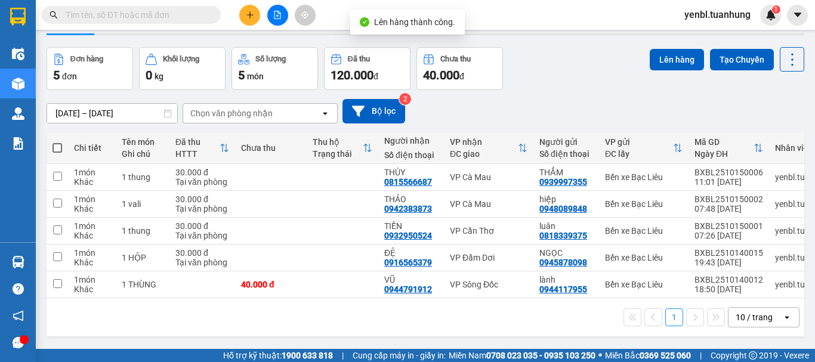
scroll to position [55, 0]
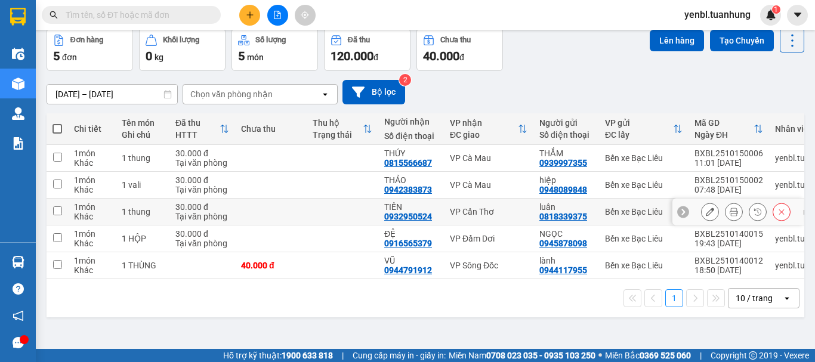
click at [53, 208] on input "checkbox" at bounding box center [57, 210] width 9 height 9
checkbox input "true"
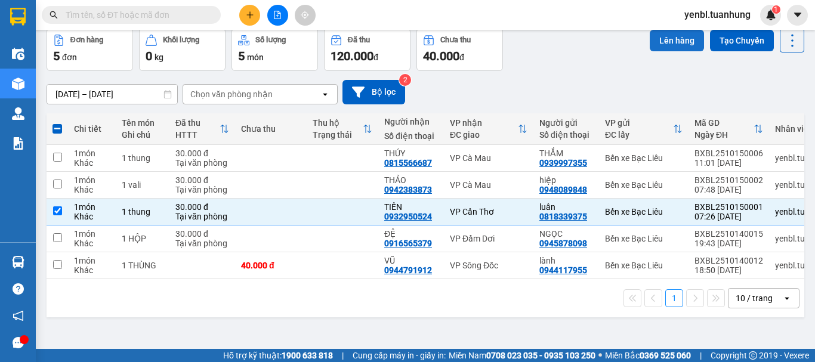
click at [670, 38] on button "Lên hàng" at bounding box center [677, 40] width 54 height 21
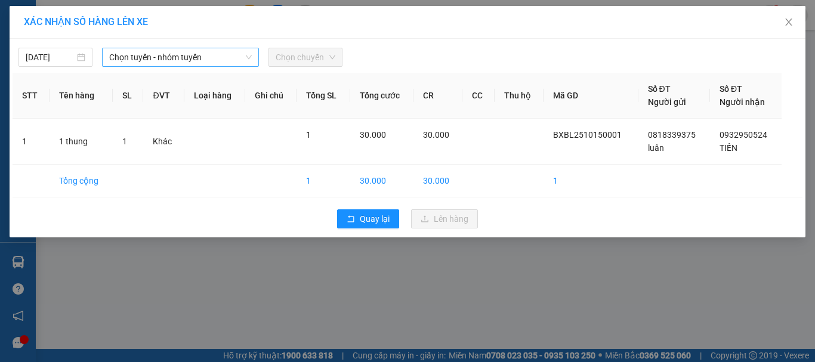
click at [228, 63] on span "Chọn tuyến - nhóm tuyến" at bounding box center [180, 57] width 143 height 18
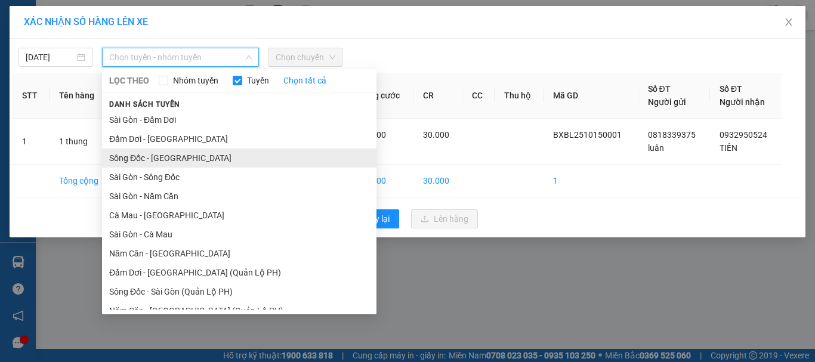
click at [175, 162] on li "Sông Đốc - [GEOGRAPHIC_DATA]" at bounding box center [239, 158] width 274 height 19
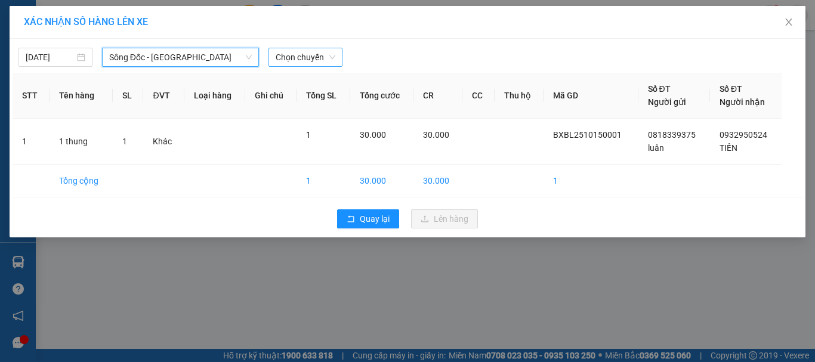
click at [317, 54] on span "Chọn chuyến" at bounding box center [306, 57] width 60 height 18
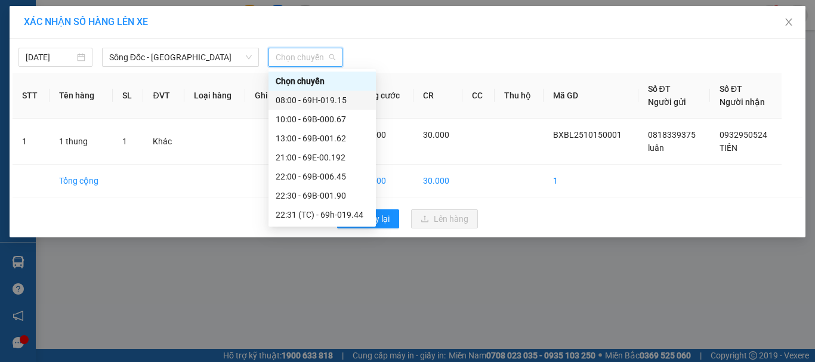
click at [350, 93] on div "08:00 - 69H-019.15" at bounding box center [321, 100] width 107 height 19
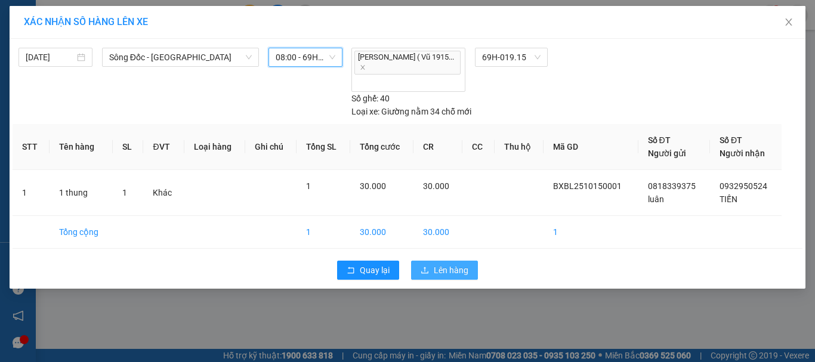
click at [438, 264] on span "Lên hàng" at bounding box center [451, 270] width 35 height 13
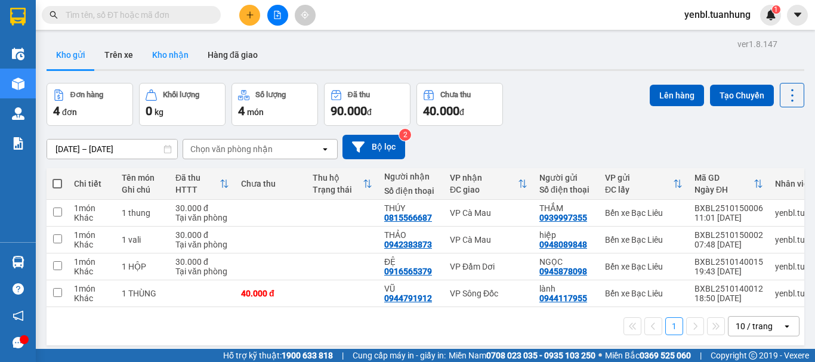
click at [178, 52] on button "Kho nhận" at bounding box center [170, 55] width 55 height 29
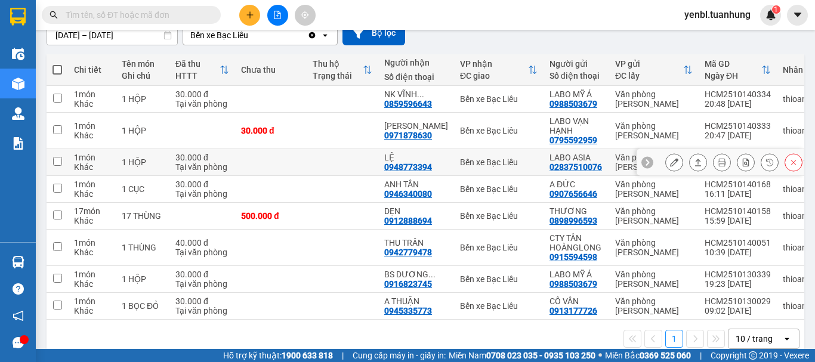
scroll to position [119, 0]
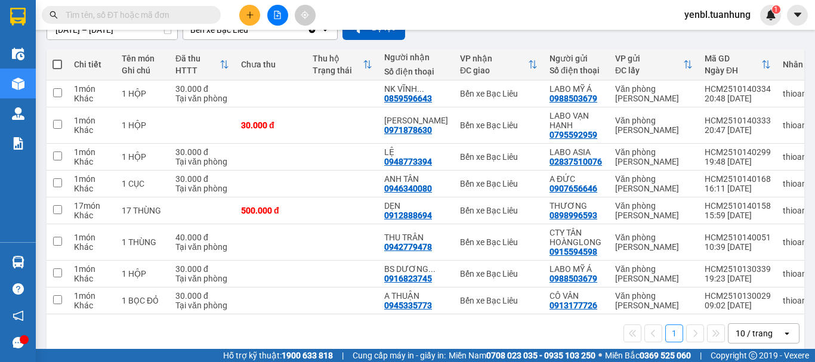
click at [188, 16] on input "text" at bounding box center [136, 14] width 141 height 13
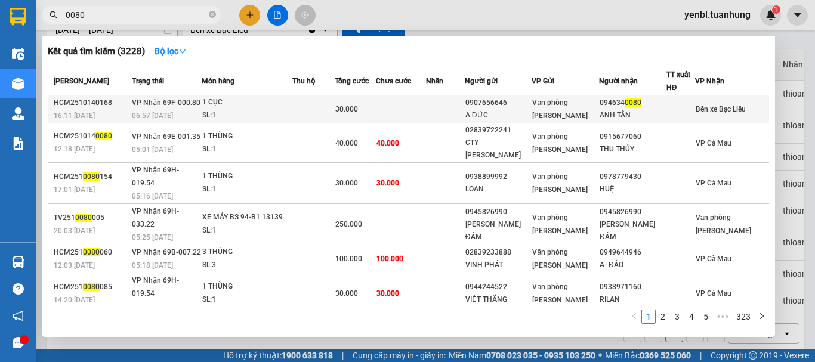
type input "0080"
click at [607, 106] on td "094634 0080 [GEOGRAPHIC_DATA]" at bounding box center [632, 109] width 67 height 28
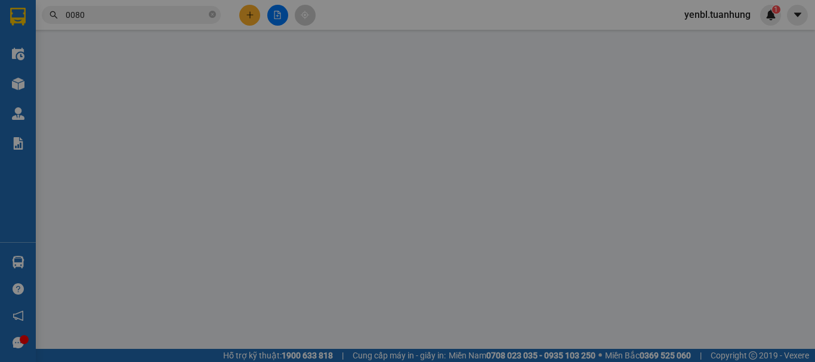
type input "0907656646"
type input "A ĐỨC"
type input "0946340080"
type input "ANH TÂN"
type input "30.000"
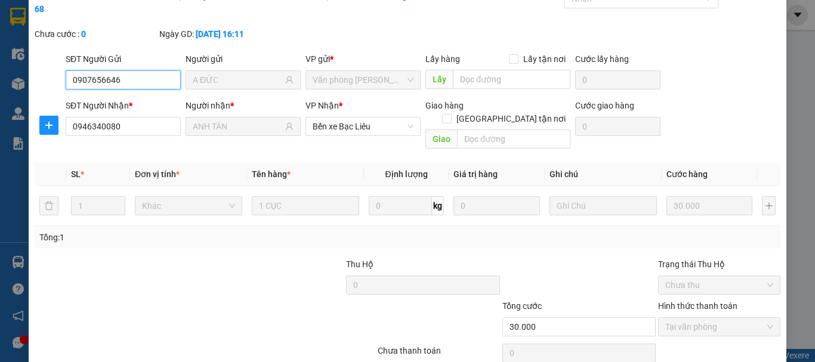
scroll to position [60, 0]
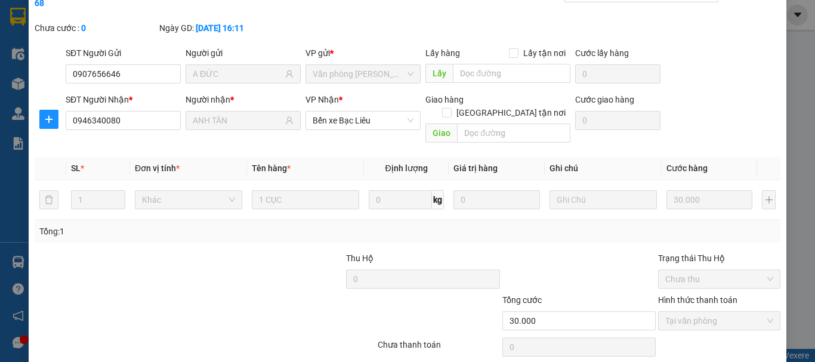
drag, startPoint x: 463, startPoint y: 349, endPoint x: 474, endPoint y: 328, distance: 23.5
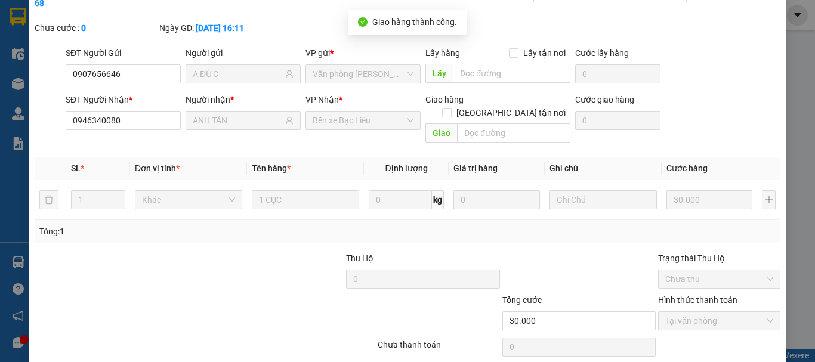
scroll to position [0, 0]
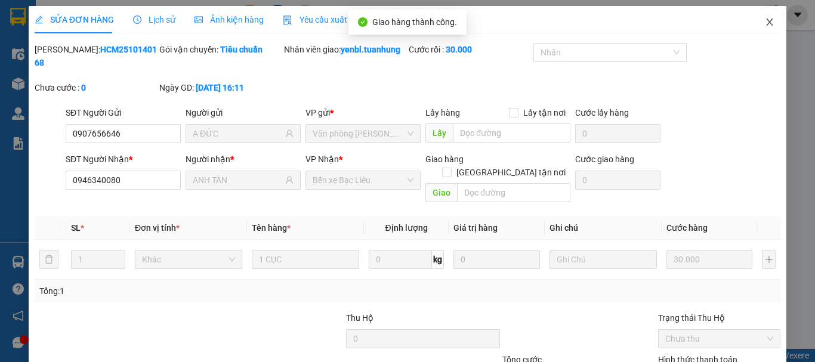
click at [767, 22] on span "Close" at bounding box center [769, 22] width 33 height 33
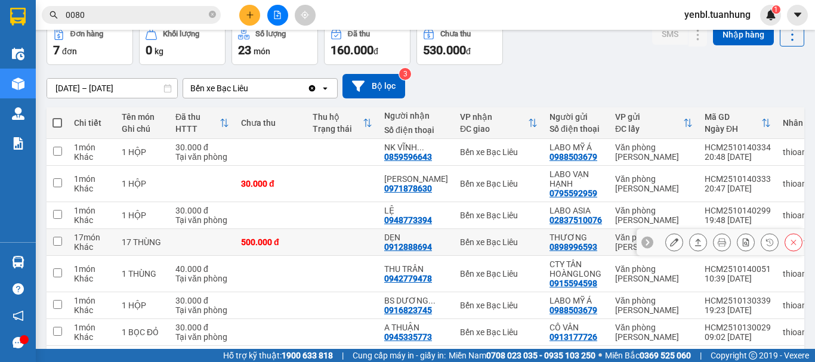
scroll to position [112, 0]
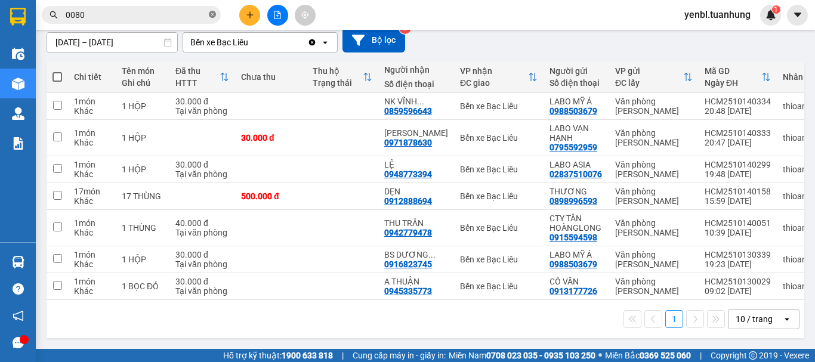
click at [213, 17] on icon "close-circle" at bounding box center [212, 14] width 7 height 7
click at [165, 9] on input "text" at bounding box center [136, 14] width 141 height 13
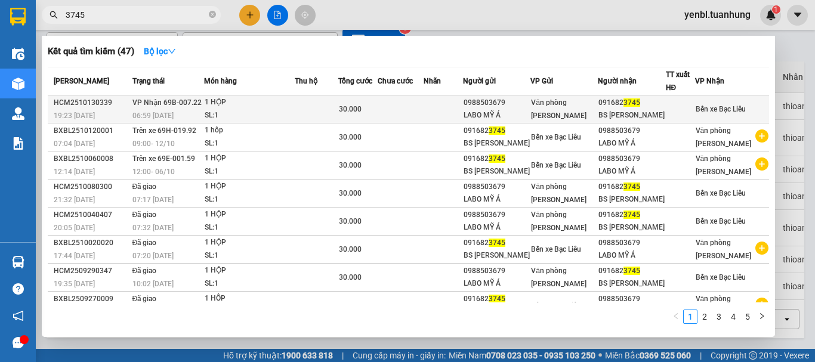
type input "3745"
click at [652, 112] on div "BS [PERSON_NAME]" at bounding box center [631, 115] width 66 height 13
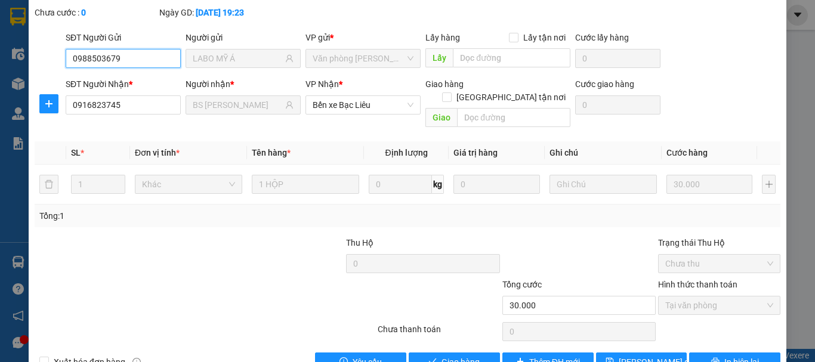
scroll to position [82, 0]
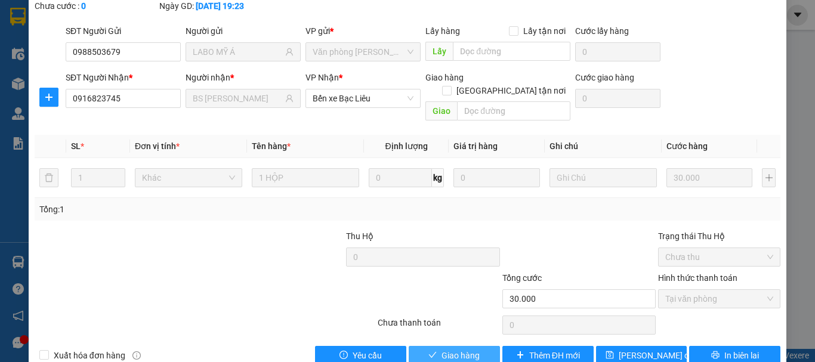
click at [463, 349] on span "Giao hàng" at bounding box center [460, 355] width 38 height 13
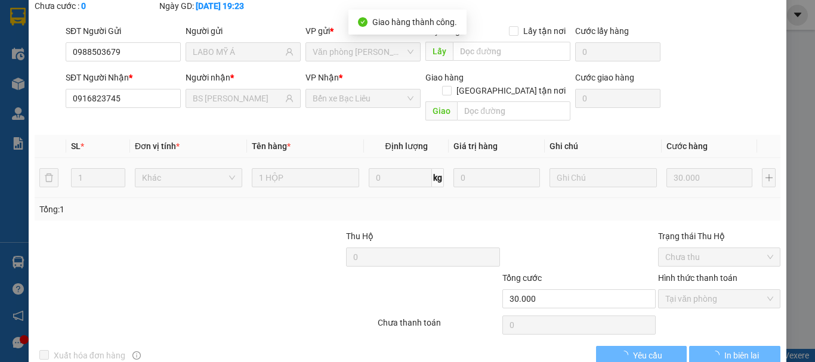
scroll to position [0, 0]
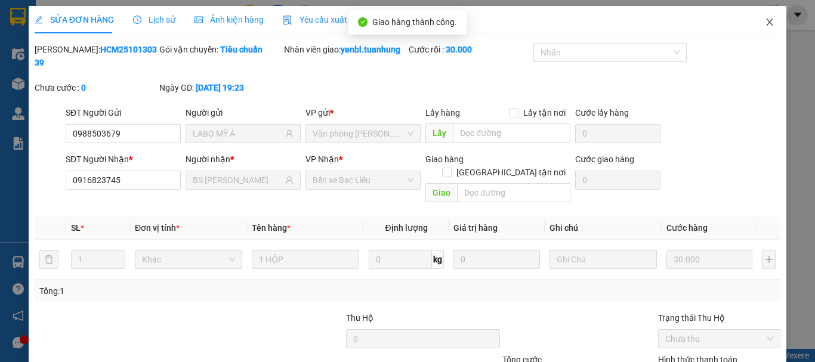
click at [766, 23] on span "Close" at bounding box center [769, 22] width 33 height 33
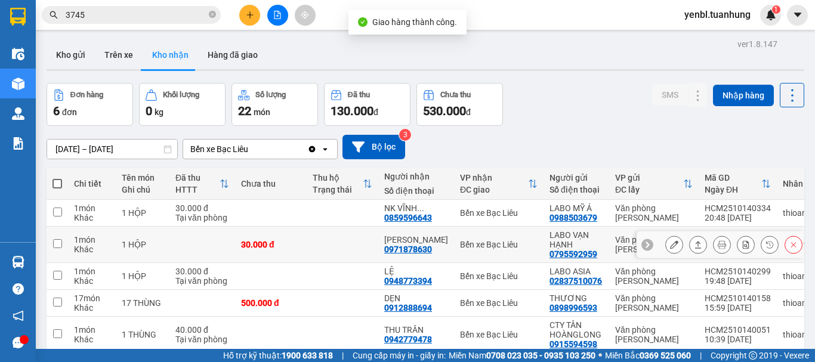
scroll to position [85, 0]
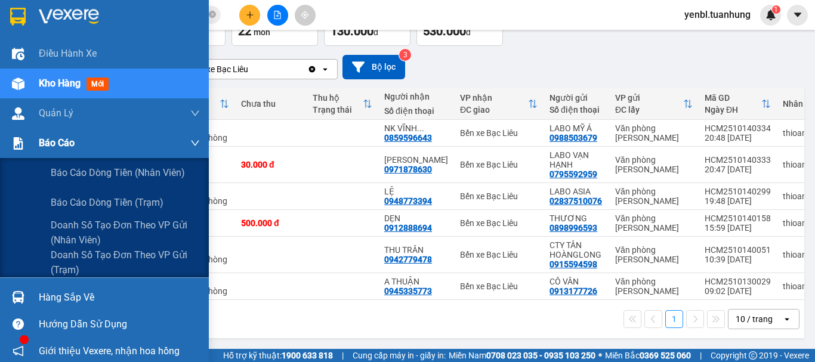
click at [41, 147] on span "Báo cáo" at bounding box center [57, 142] width 36 height 15
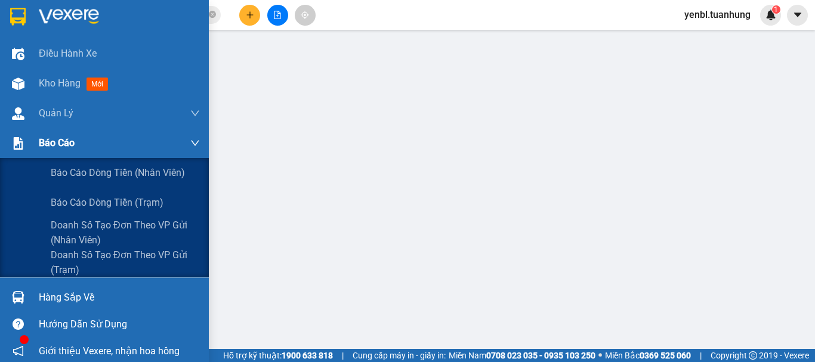
click at [33, 138] on div "Báo cáo" at bounding box center [104, 143] width 209 height 30
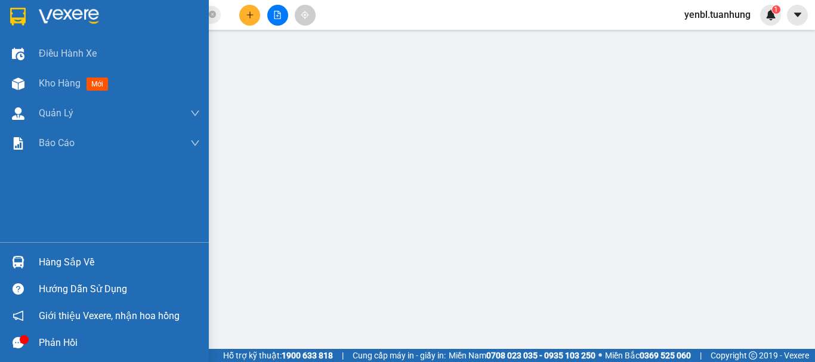
click at [40, 255] on div "Hàng sắp về" at bounding box center [119, 262] width 161 height 18
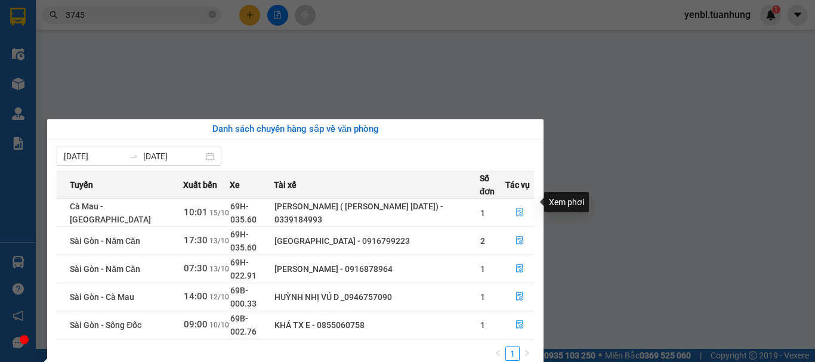
click at [518, 208] on icon "file-done" at bounding box center [519, 212] width 8 height 8
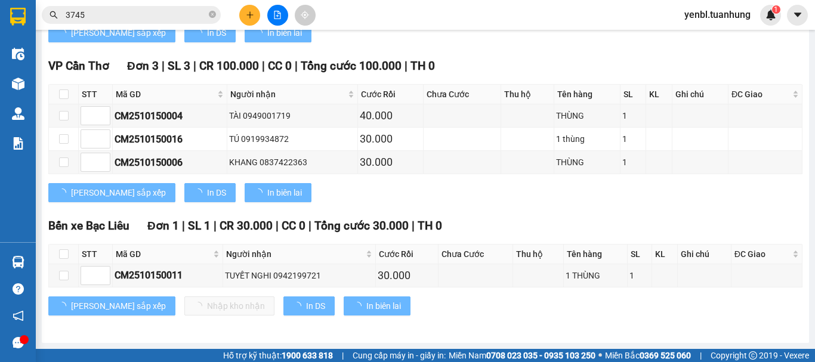
scroll to position [477, 0]
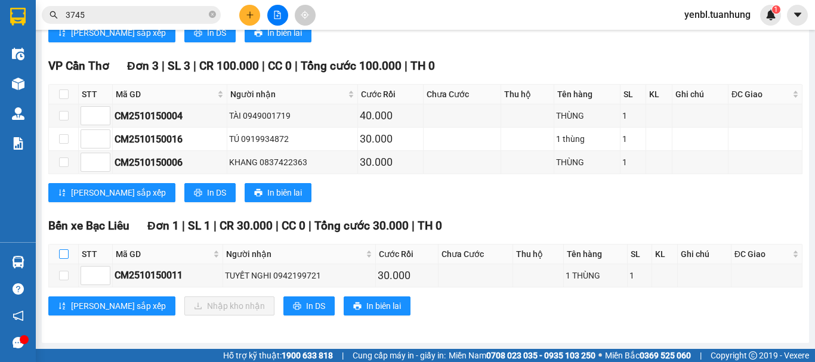
click at [67, 256] on input "checkbox" at bounding box center [64, 254] width 10 height 10
checkbox input "true"
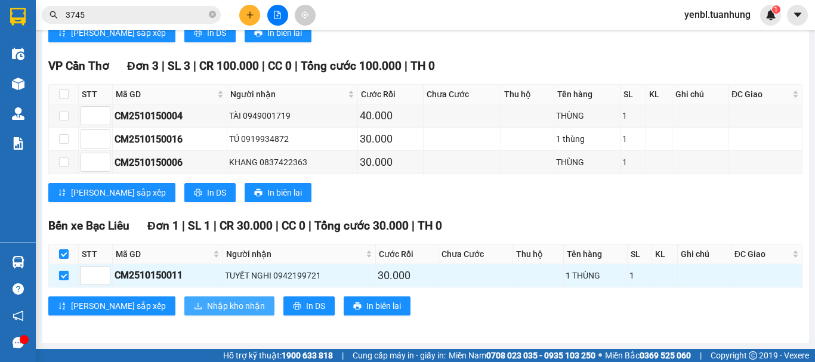
click at [207, 307] on span "Nhập kho nhận" at bounding box center [236, 305] width 58 height 13
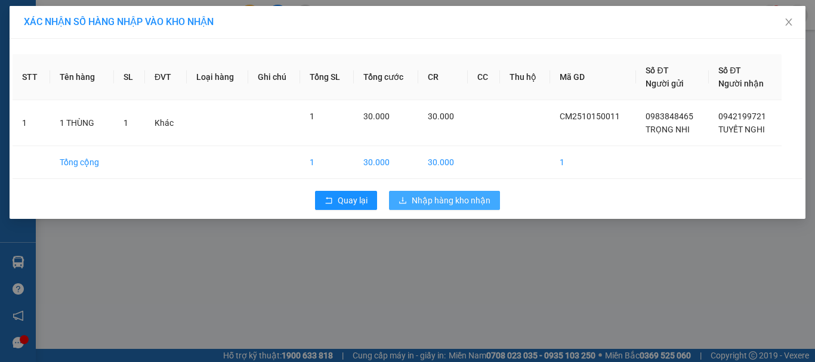
drag, startPoint x: 431, startPoint y: 197, endPoint x: 352, endPoint y: 10, distance: 202.9
click at [431, 196] on span "Nhập hàng kho nhận" at bounding box center [451, 200] width 79 height 13
